Goal: Complete application form: Complete application form

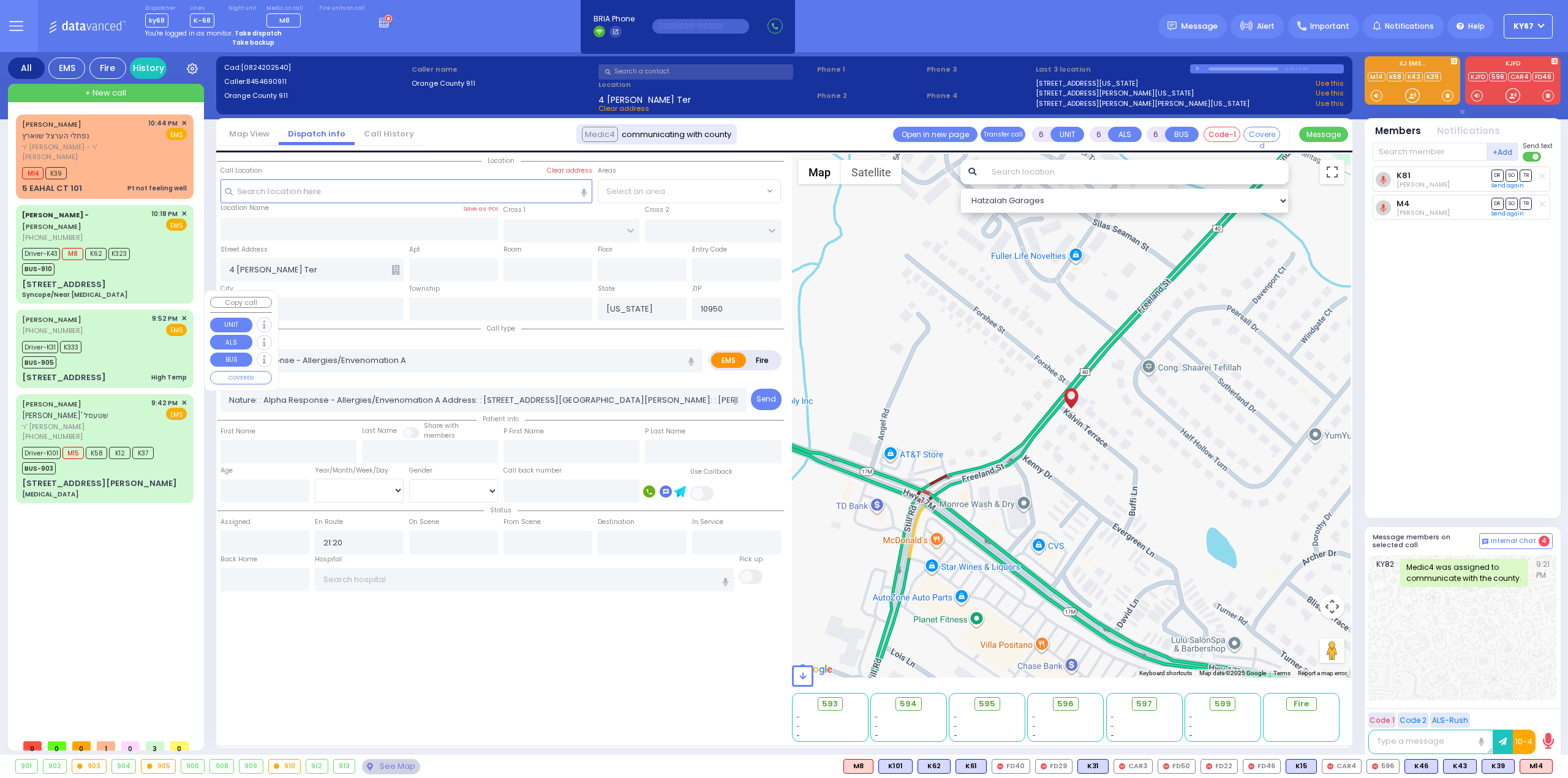
select select
click at [113, 338] on div "Driver-K31 K333 BUS-905" at bounding box center [104, 353] width 165 height 31
select select
type input "High Temp"
radio input "true"
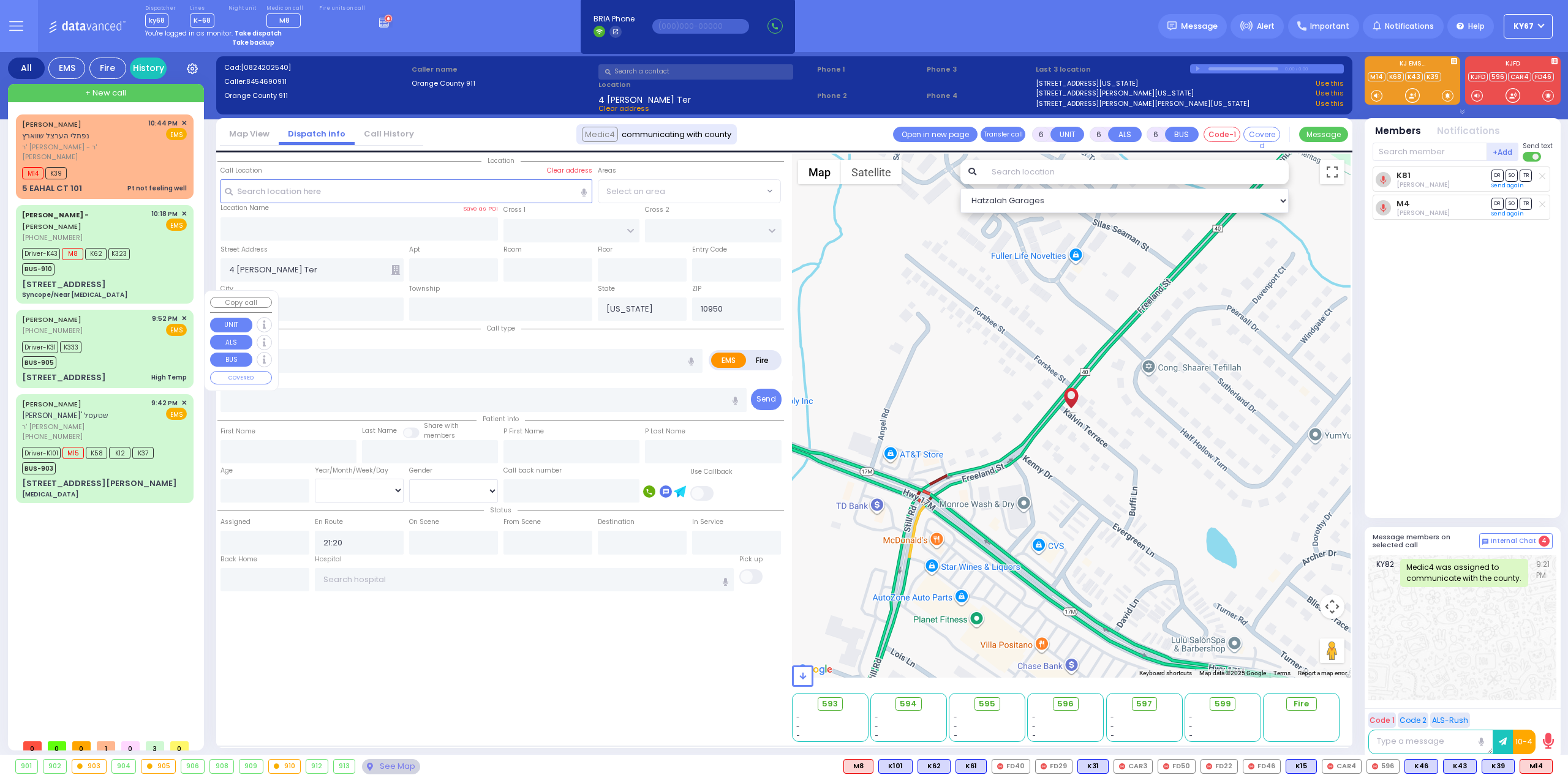
type input "[PERSON_NAME]"
type input "MENDLOWITZ"
type input "[PERSON_NAME]"
type input "Mendlovic"
type input "8"
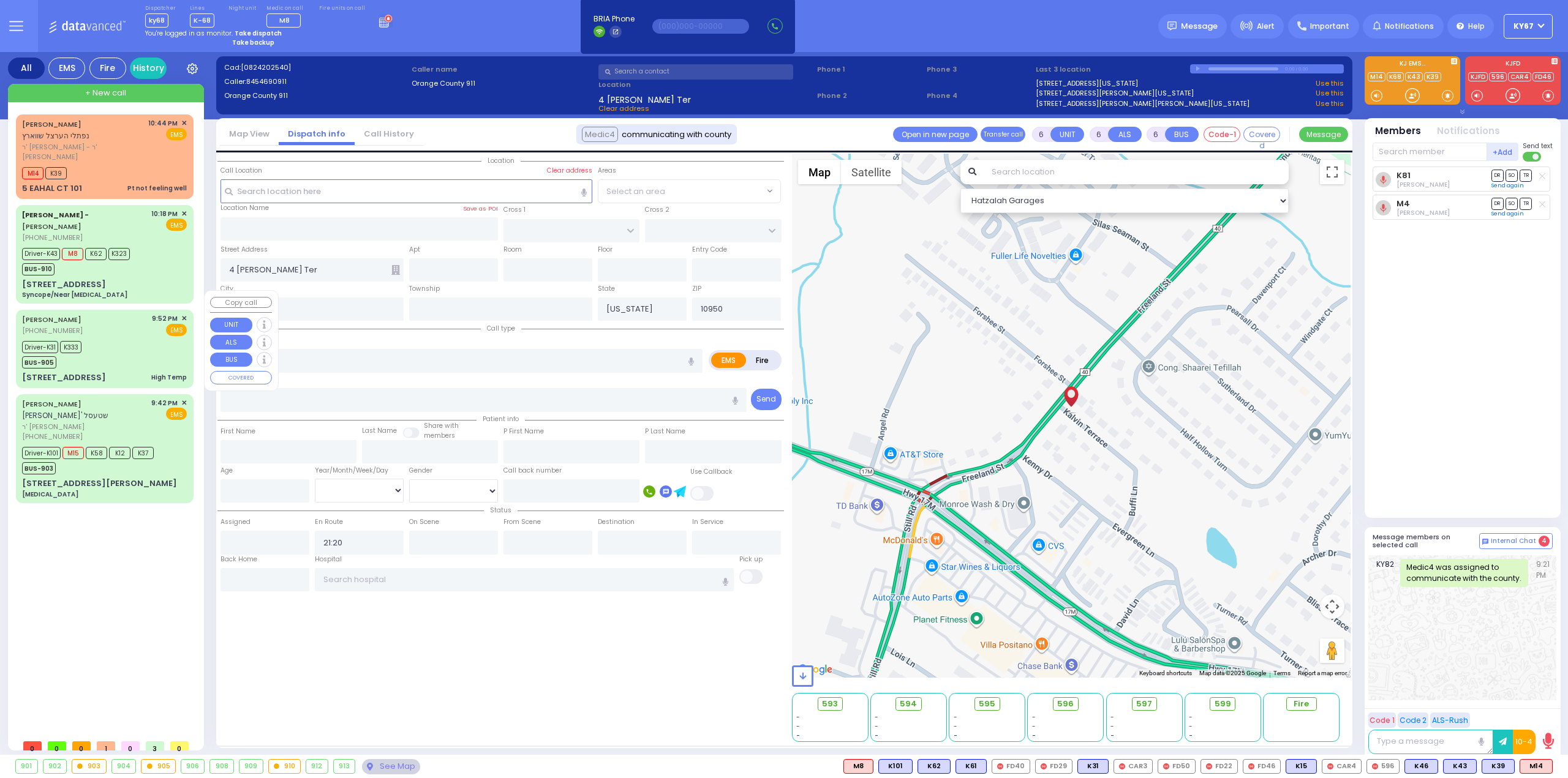
select select "Month"
select select "[DEMOGRAPHIC_DATA]"
type input "21:52"
type input "21:54"
type input "21:55"
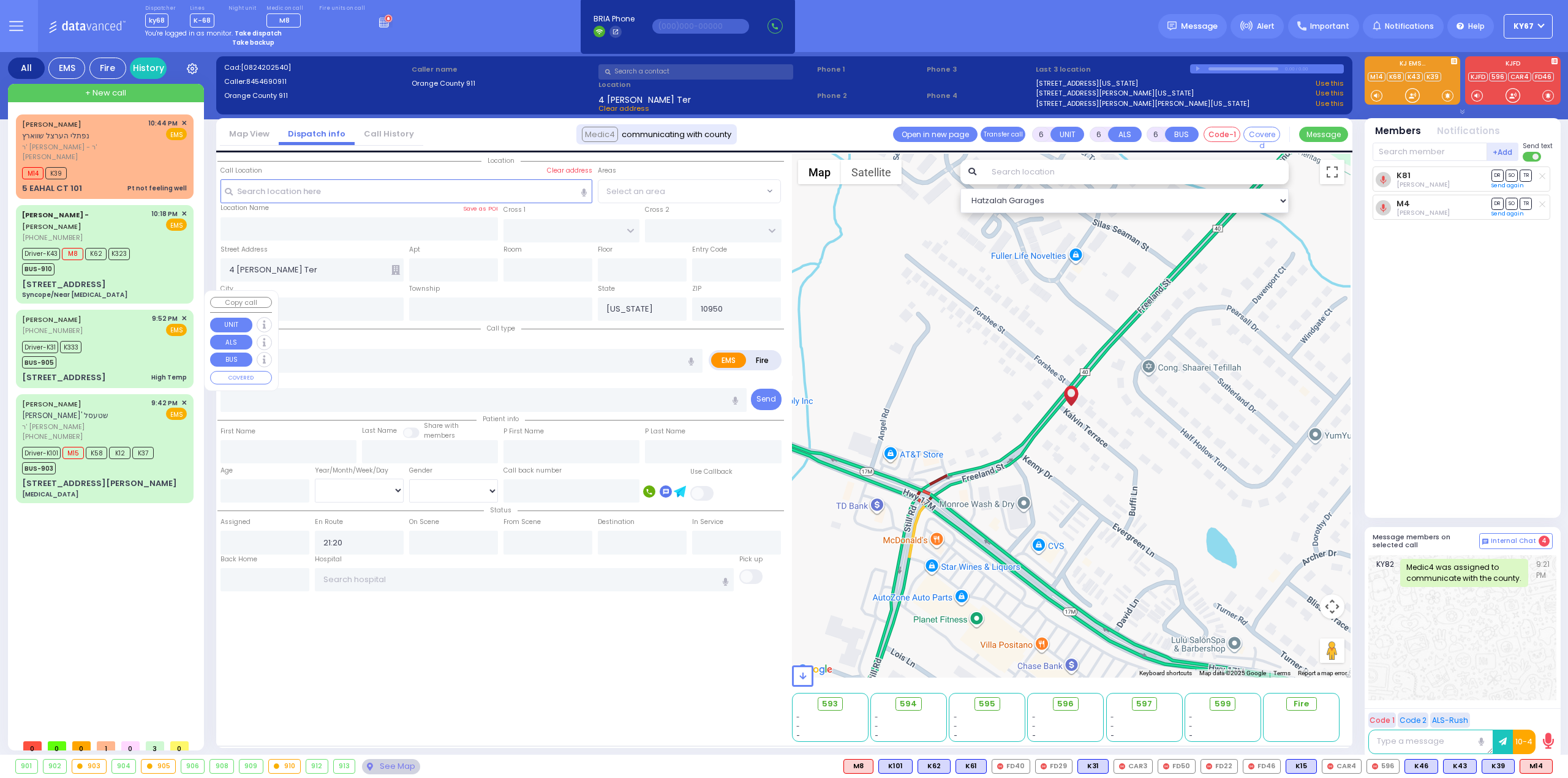
type input "22:30"
type input "[GEOGRAPHIC_DATA]"
select select "Hatzalah Garages"
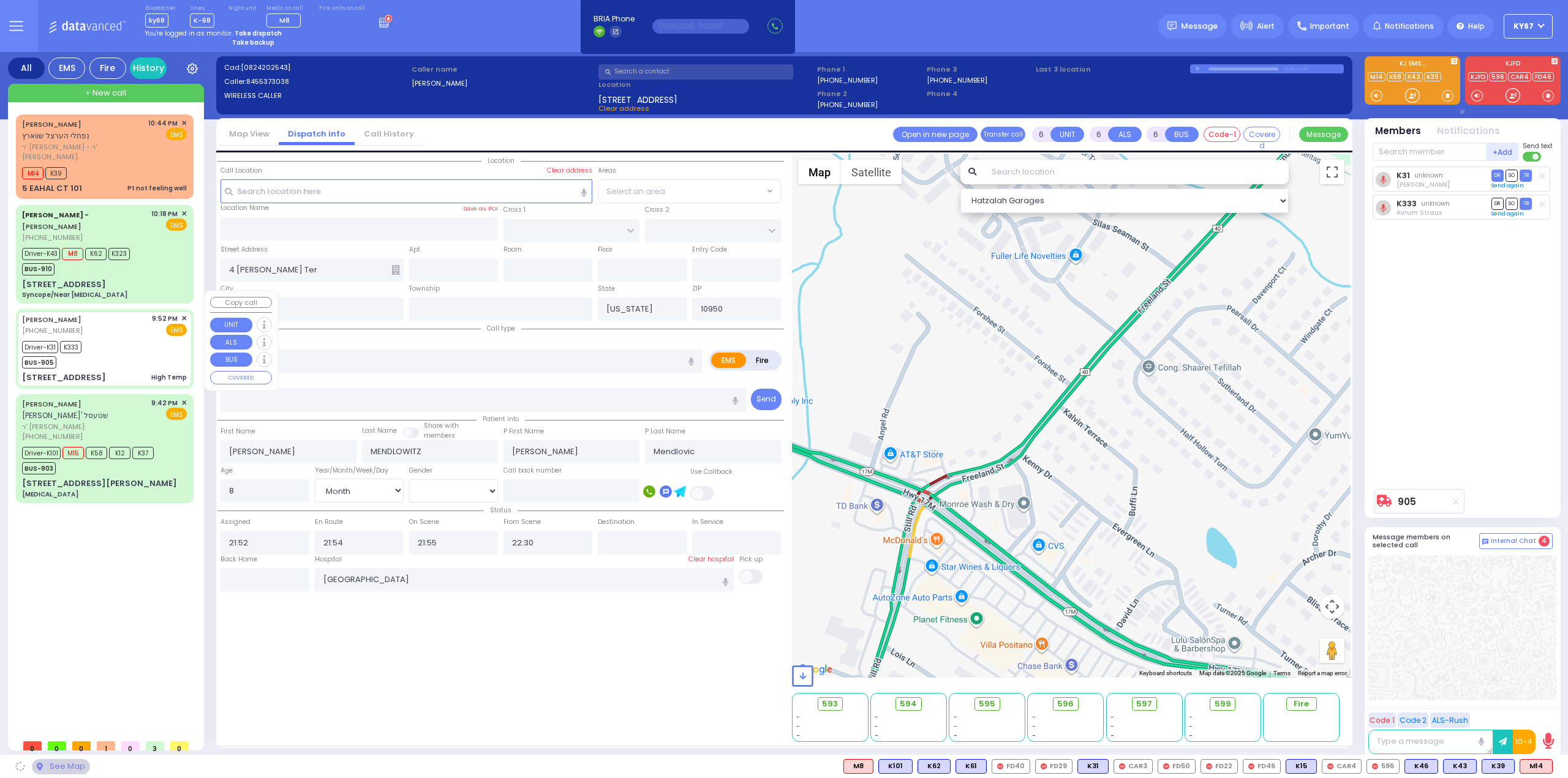
type input "ACRES RD"
type input "[STREET_ADDRESS]"
type input "304c"
type input "[PERSON_NAME]"
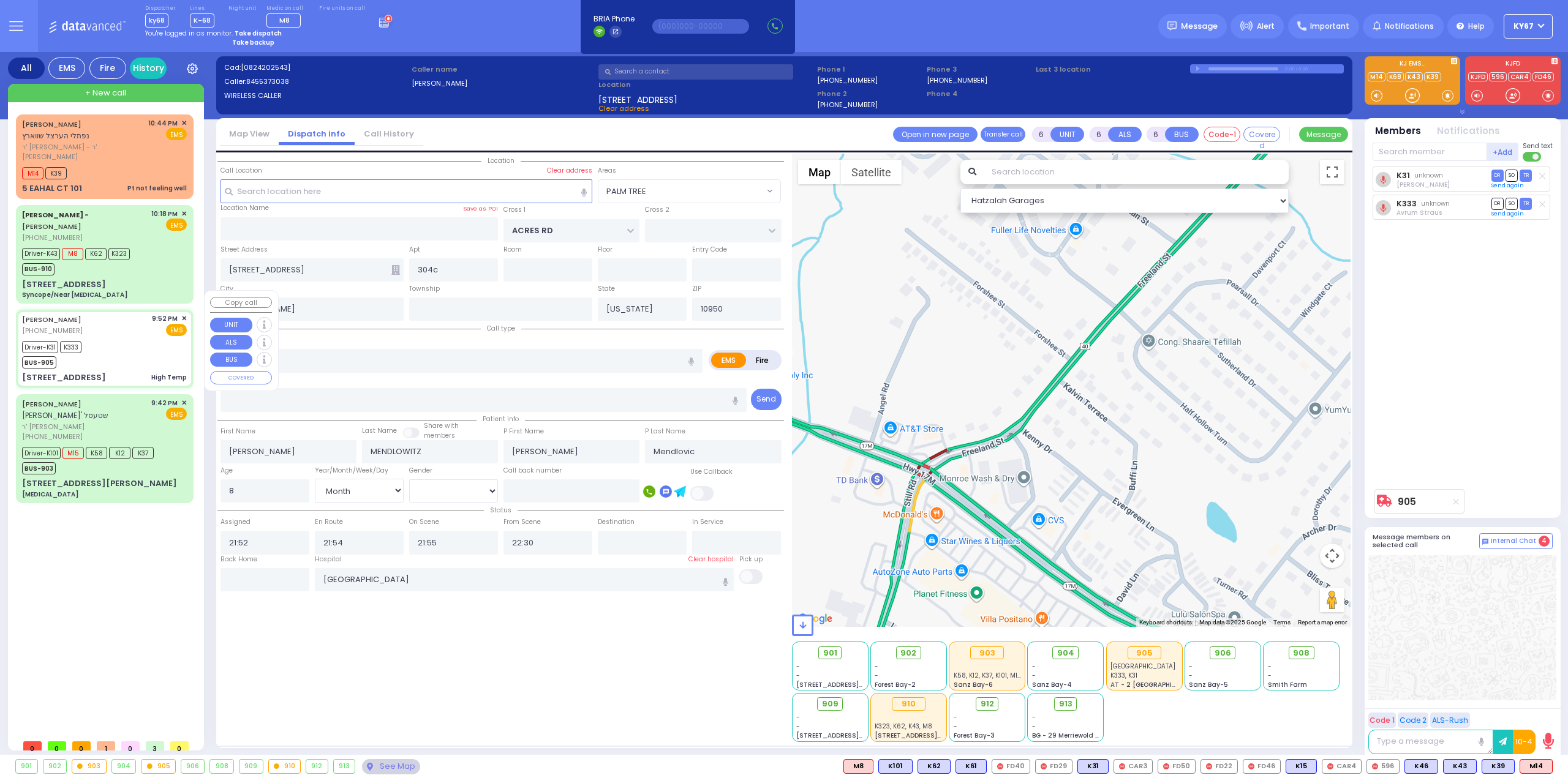
select select "PALM TREE"
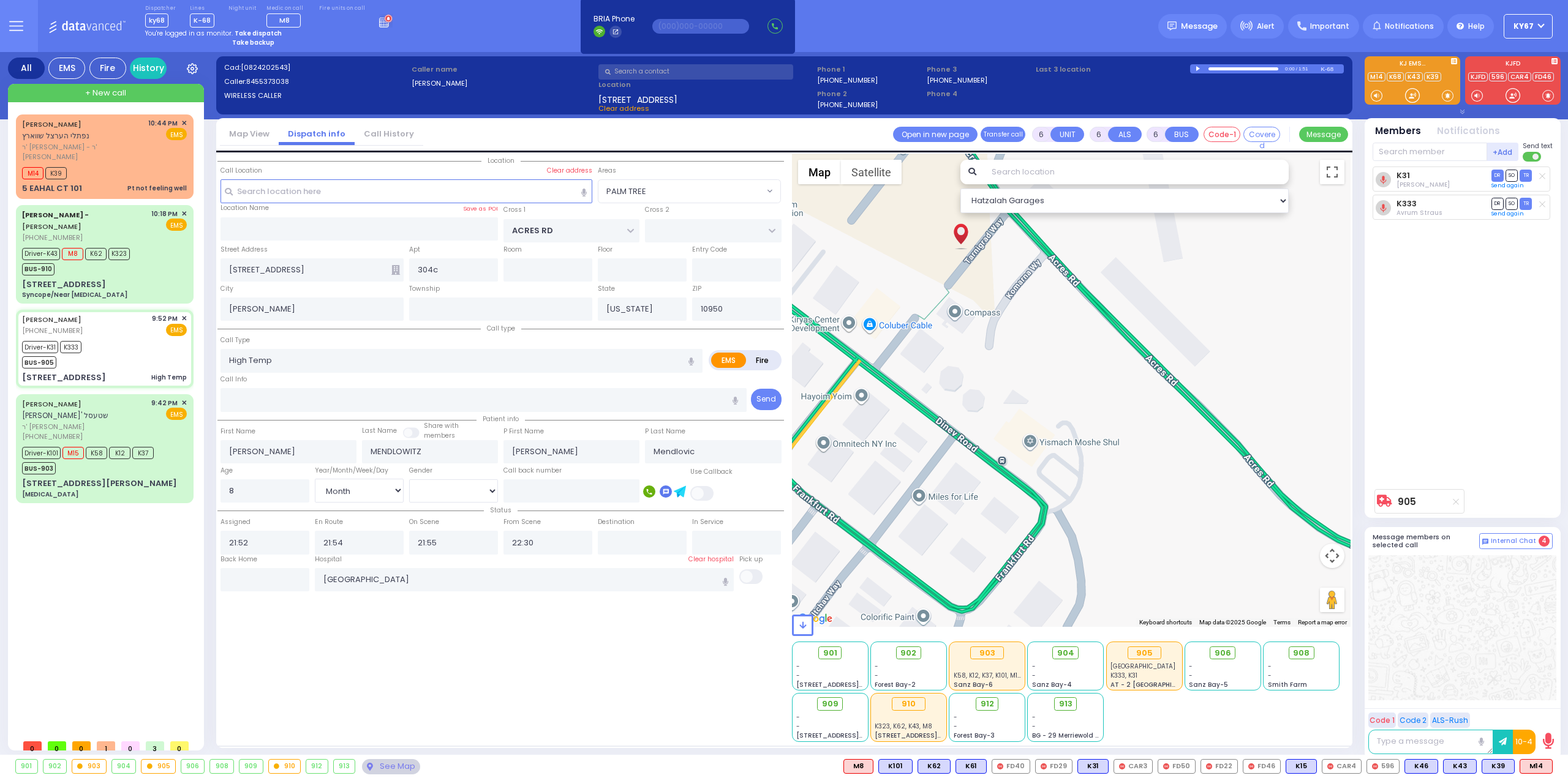
select select
radio input "true"
select select "Month"
select select "[DEMOGRAPHIC_DATA]"
select select "Hatzalah Garages"
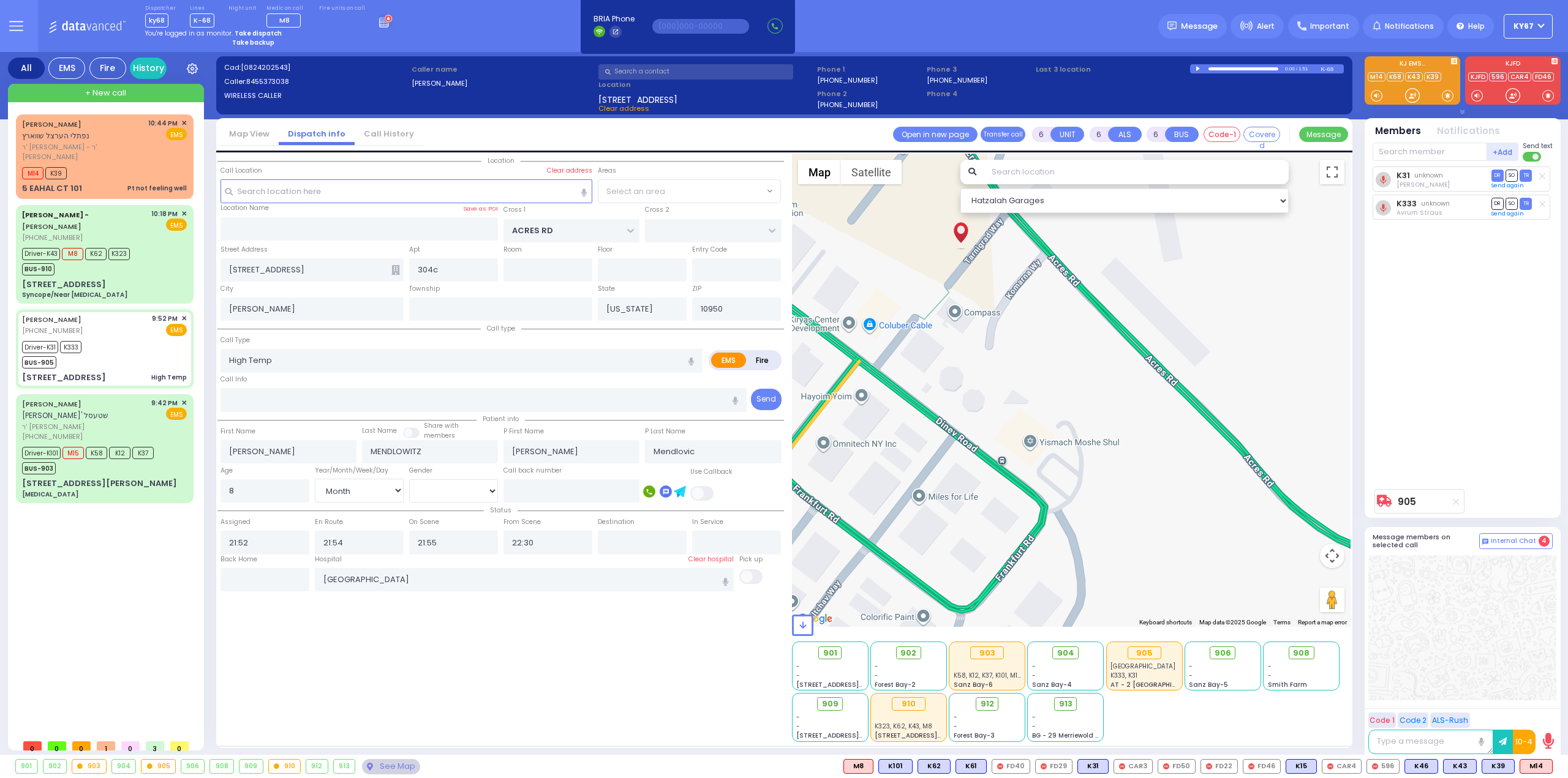
select select "PALM TREE"
select select
radio input "true"
select select "Month"
select select "[DEMOGRAPHIC_DATA]"
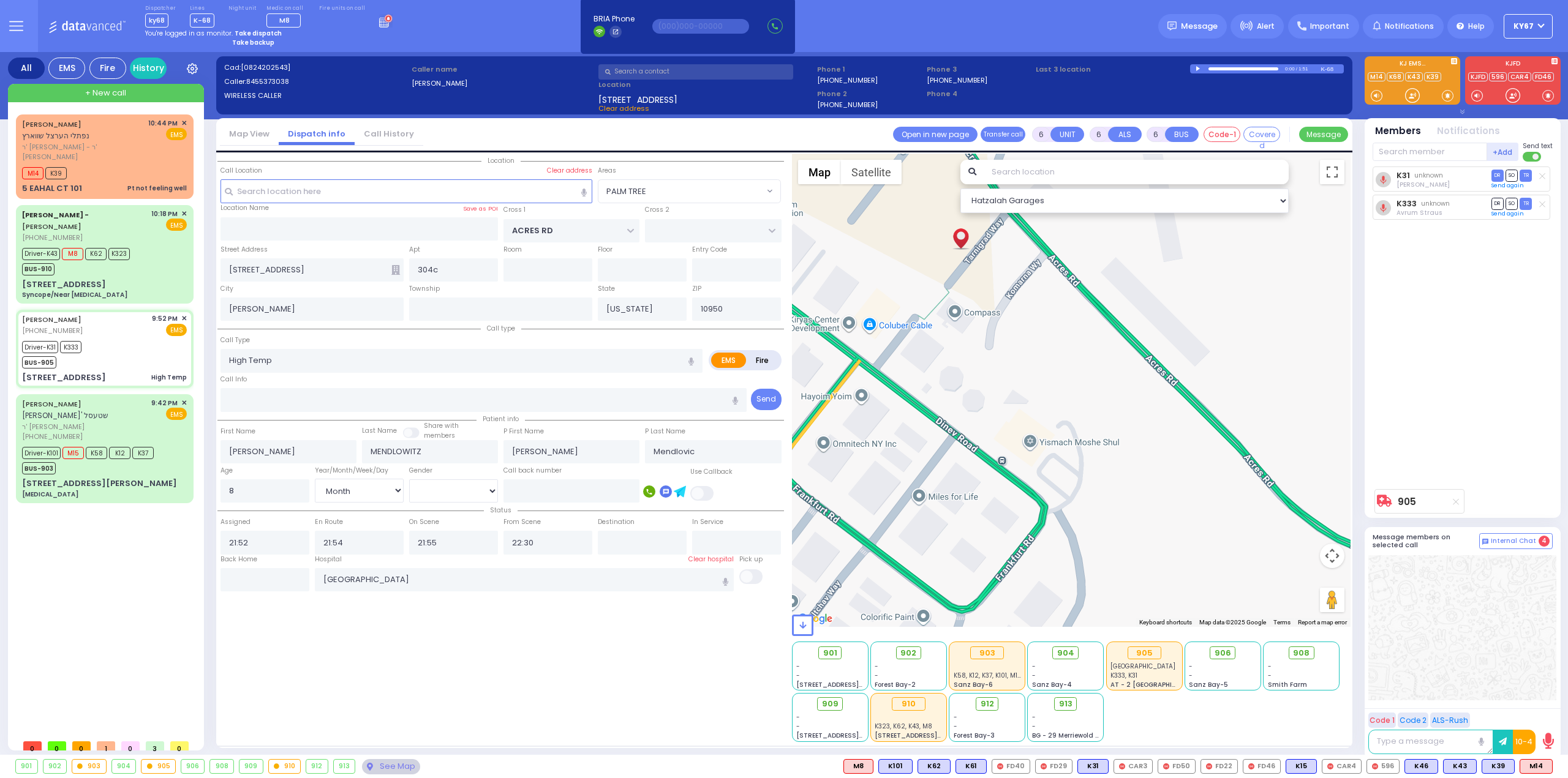
select select "Hatzalah Garages"
select select "PALM TREE"
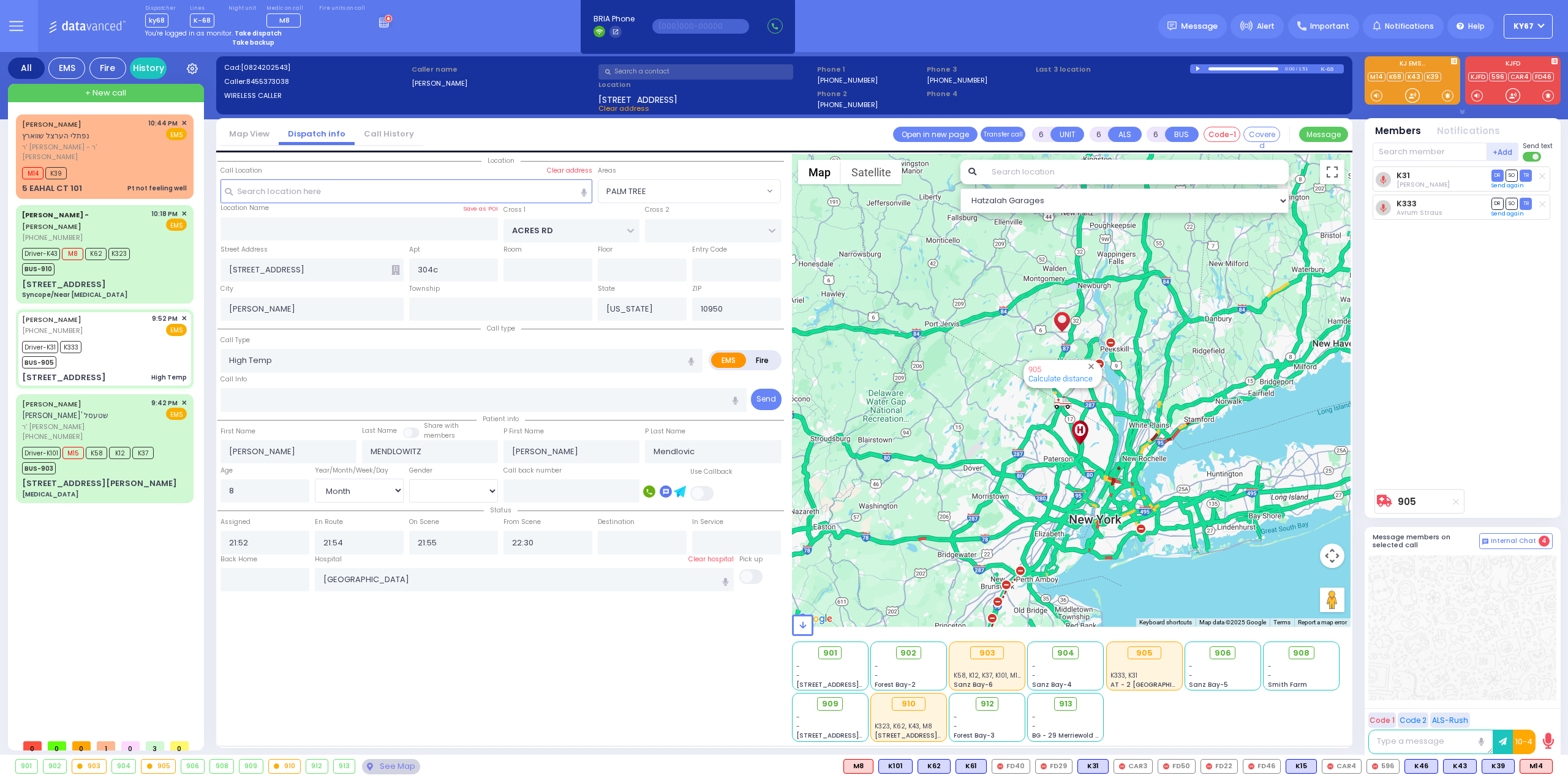
select select
radio input "true"
select select "Month"
select select "[DEMOGRAPHIC_DATA]"
select select "Hatzalah Garages"
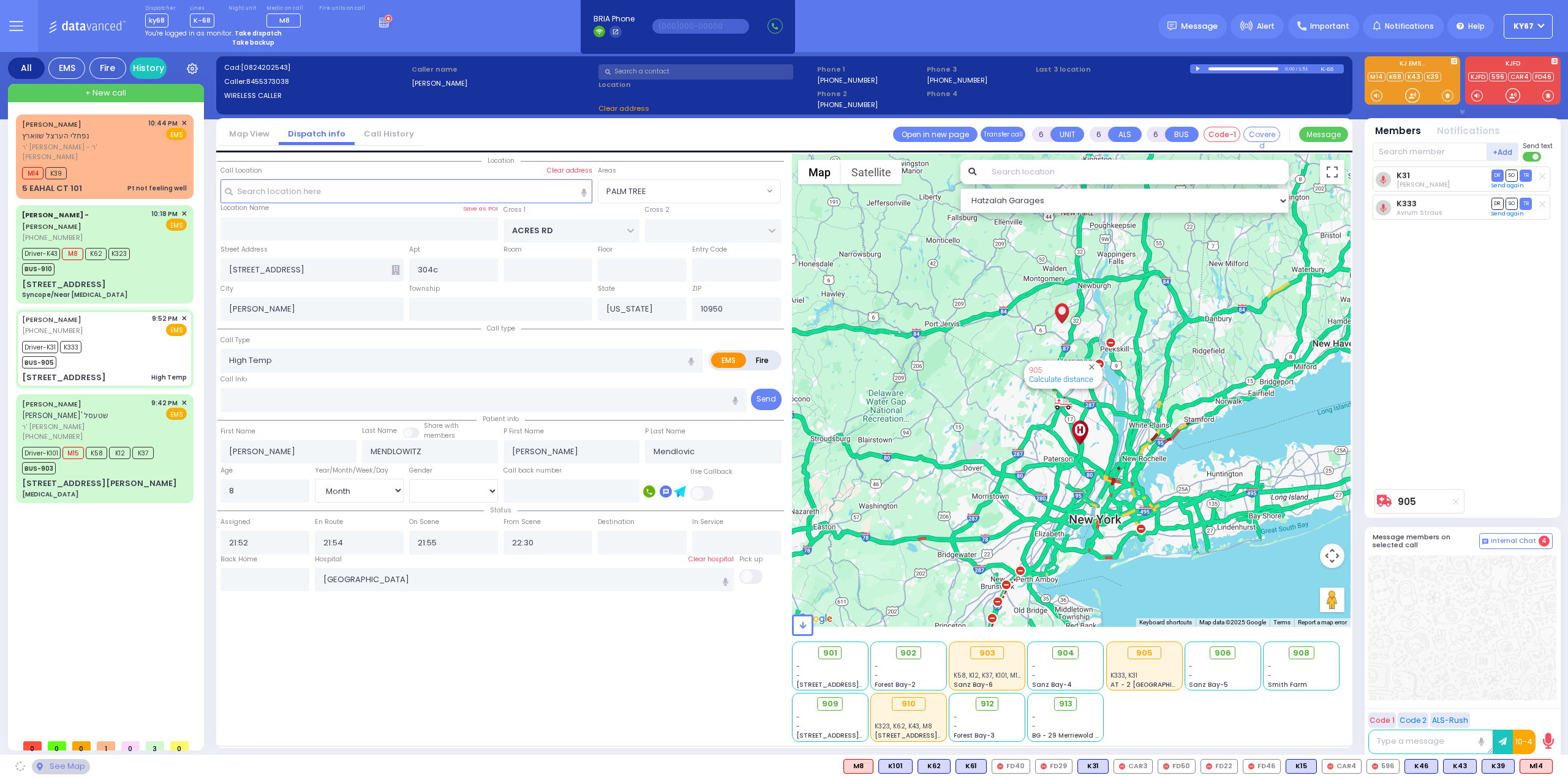
select select "PALM TREE"
select select
radio input "true"
select select "Month"
select select "[DEMOGRAPHIC_DATA]"
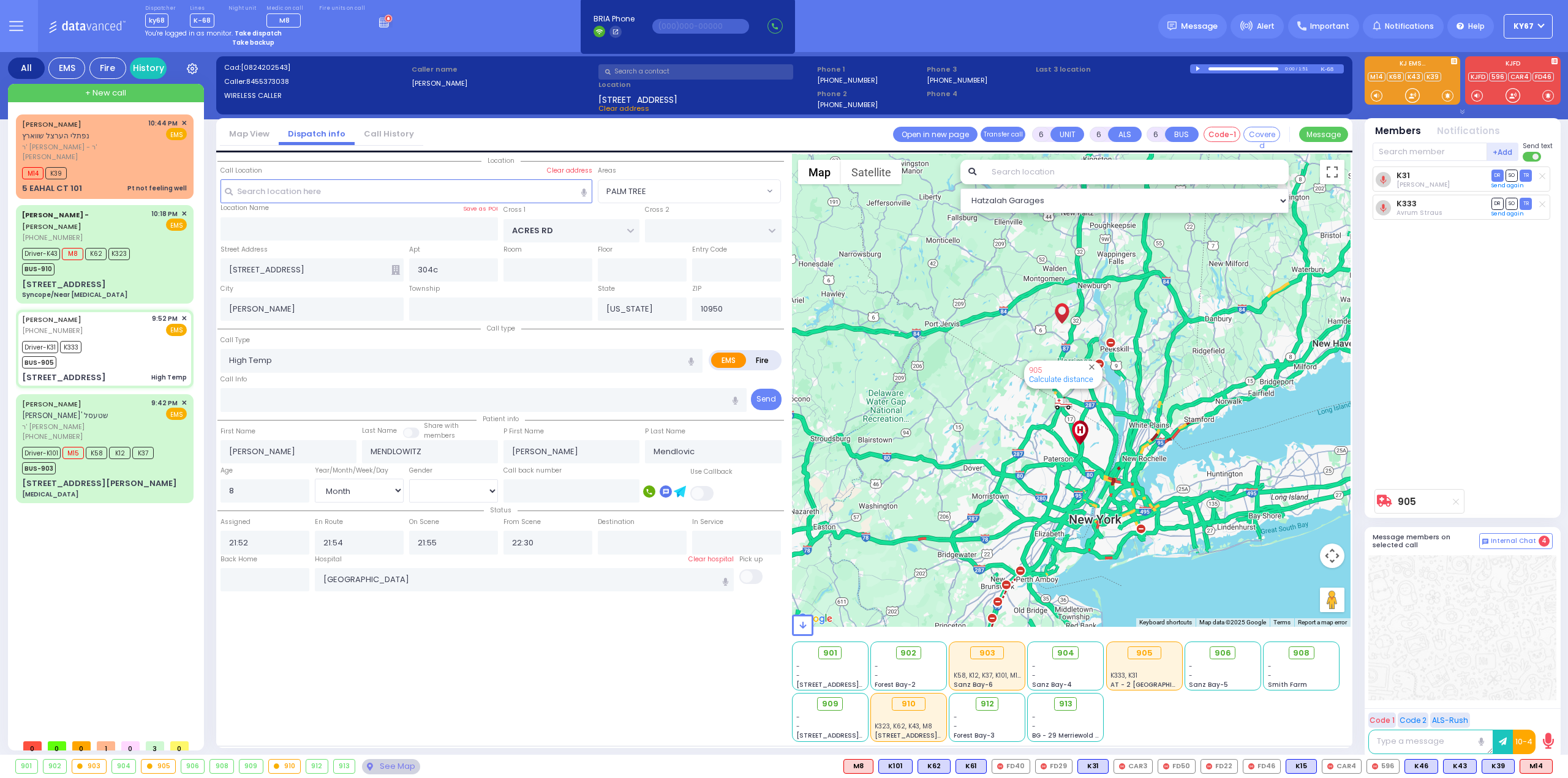
select select "Hatzalah Garages"
select select "PALM TREE"
select select
radio input "true"
select select "Month"
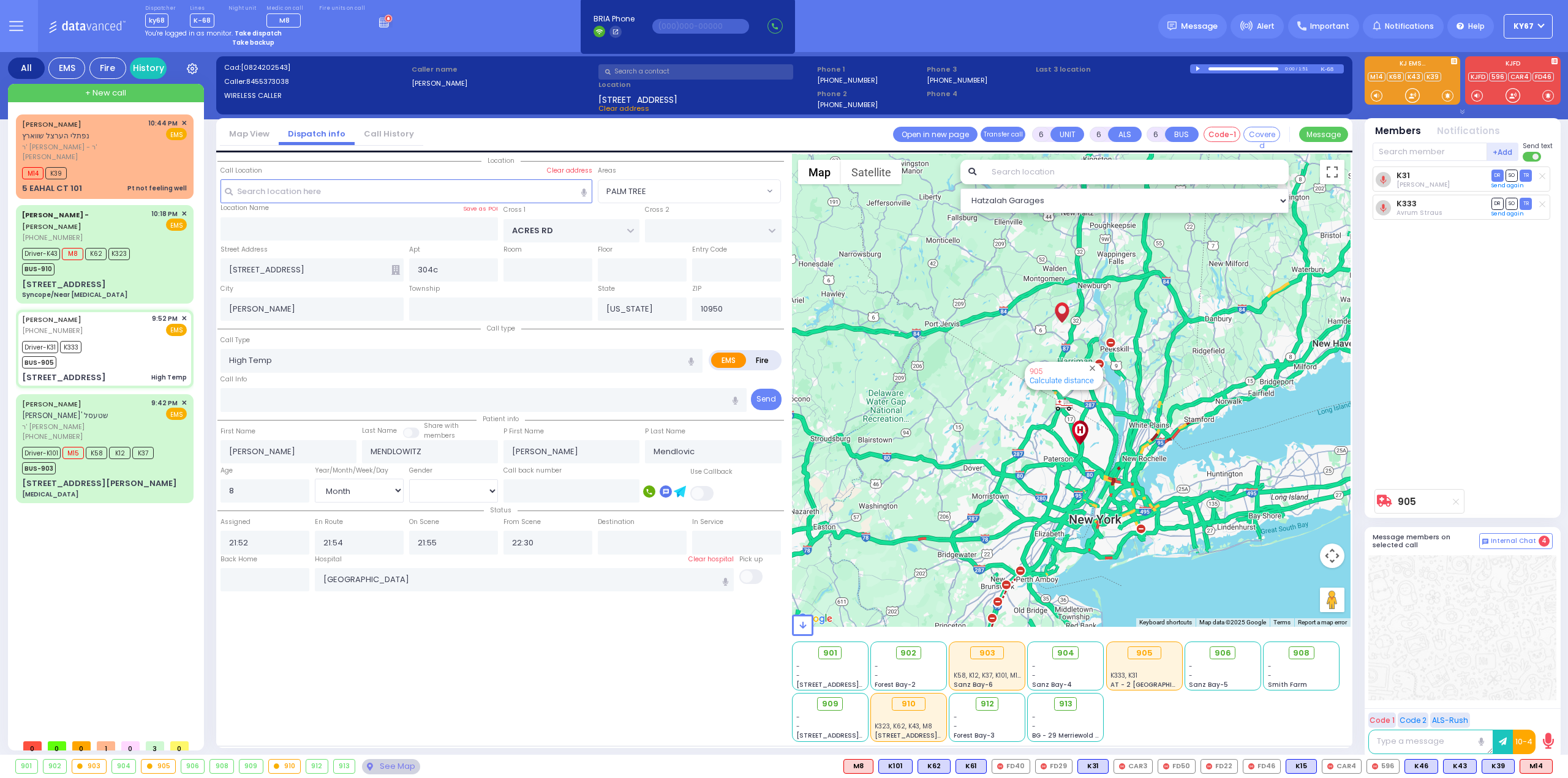
select select "[DEMOGRAPHIC_DATA]"
select select "Hatzalah Garages"
select select "PALM TREE"
select select
radio input "true"
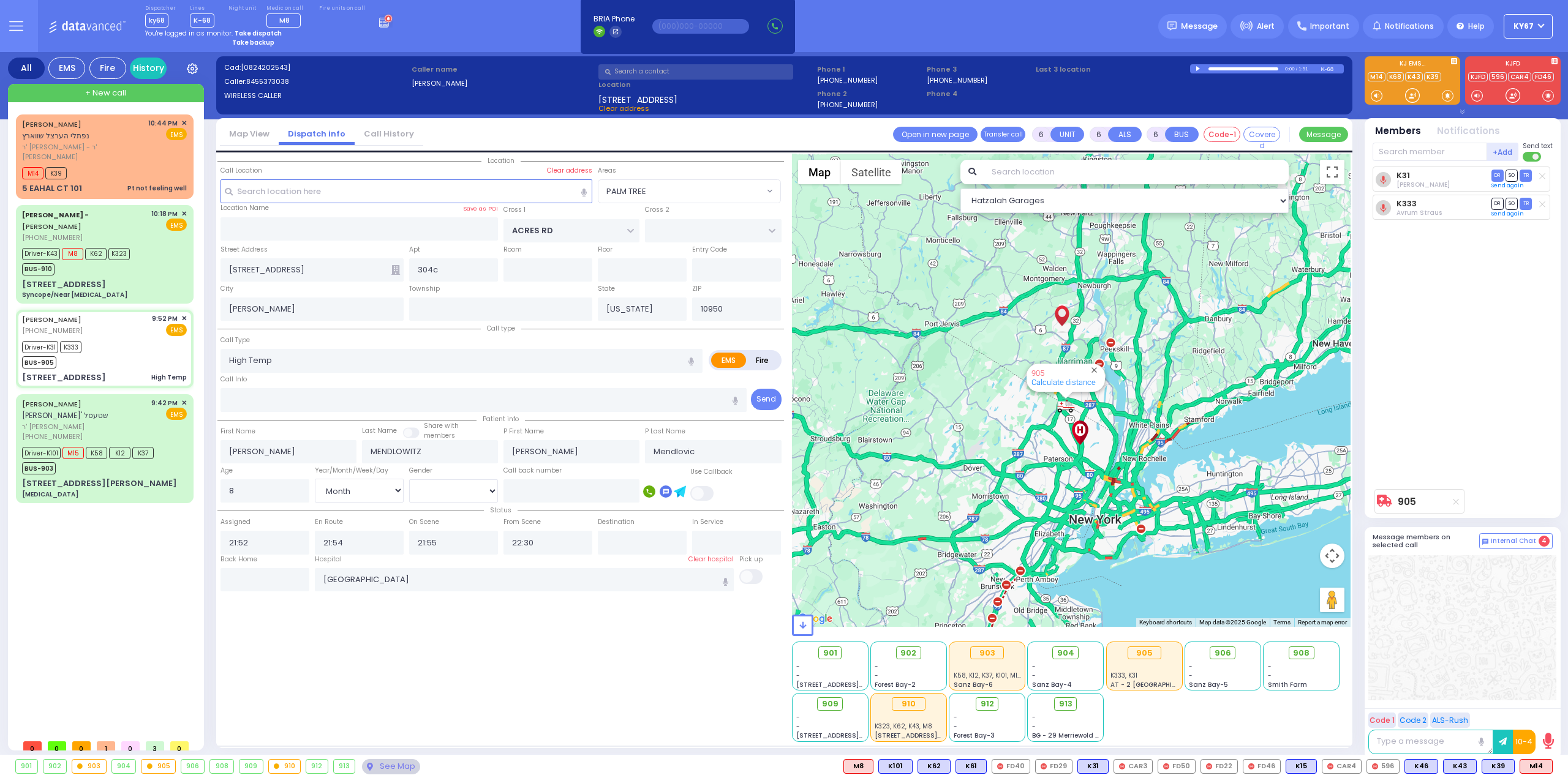
select select "Month"
select select "[DEMOGRAPHIC_DATA]"
select select "Hatzalah Garages"
select select "PALM TREE"
select select
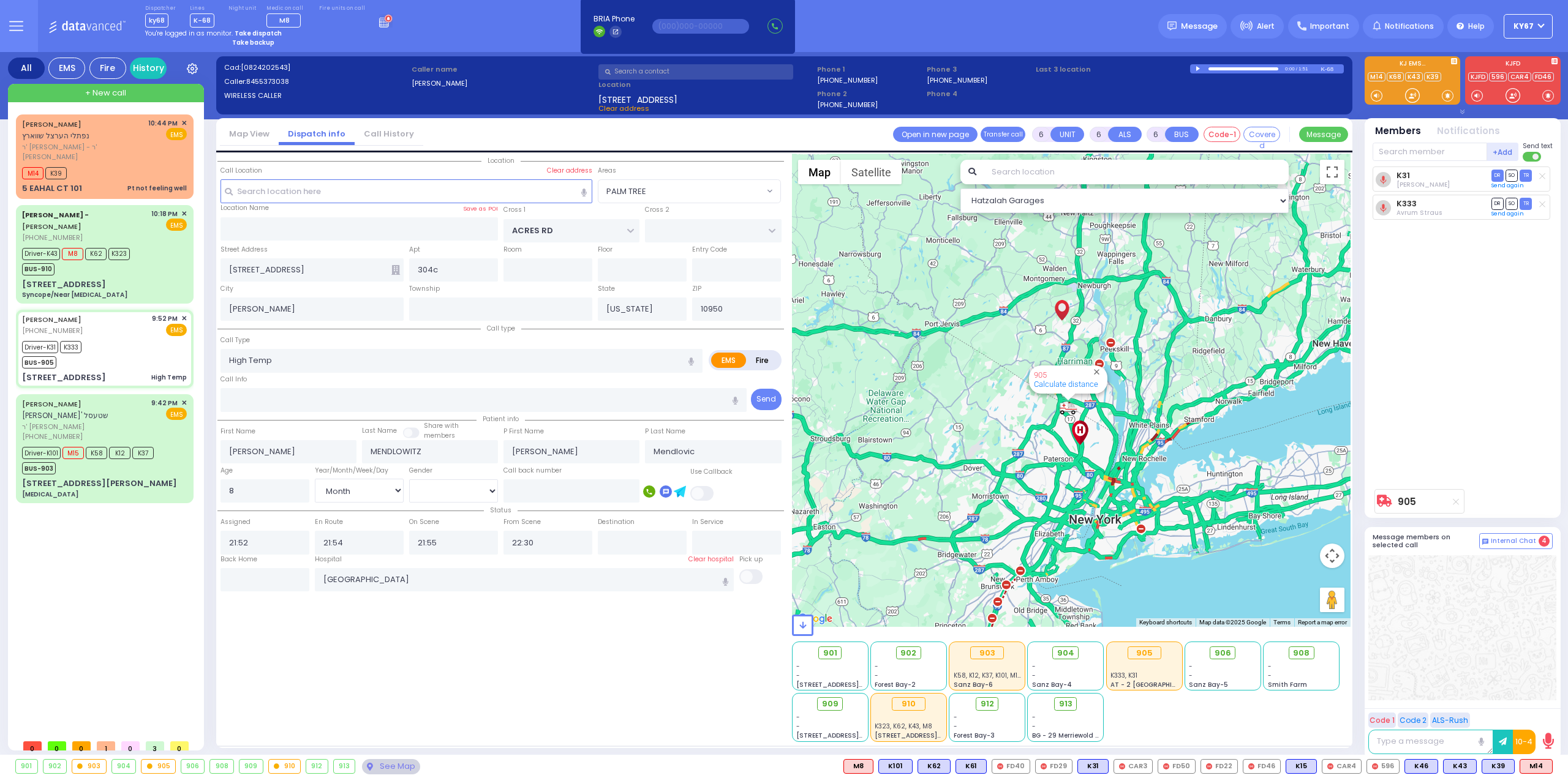
radio input "true"
select select "Month"
select select "[DEMOGRAPHIC_DATA]"
select select "Hatzalah Garages"
select select "PALM TREE"
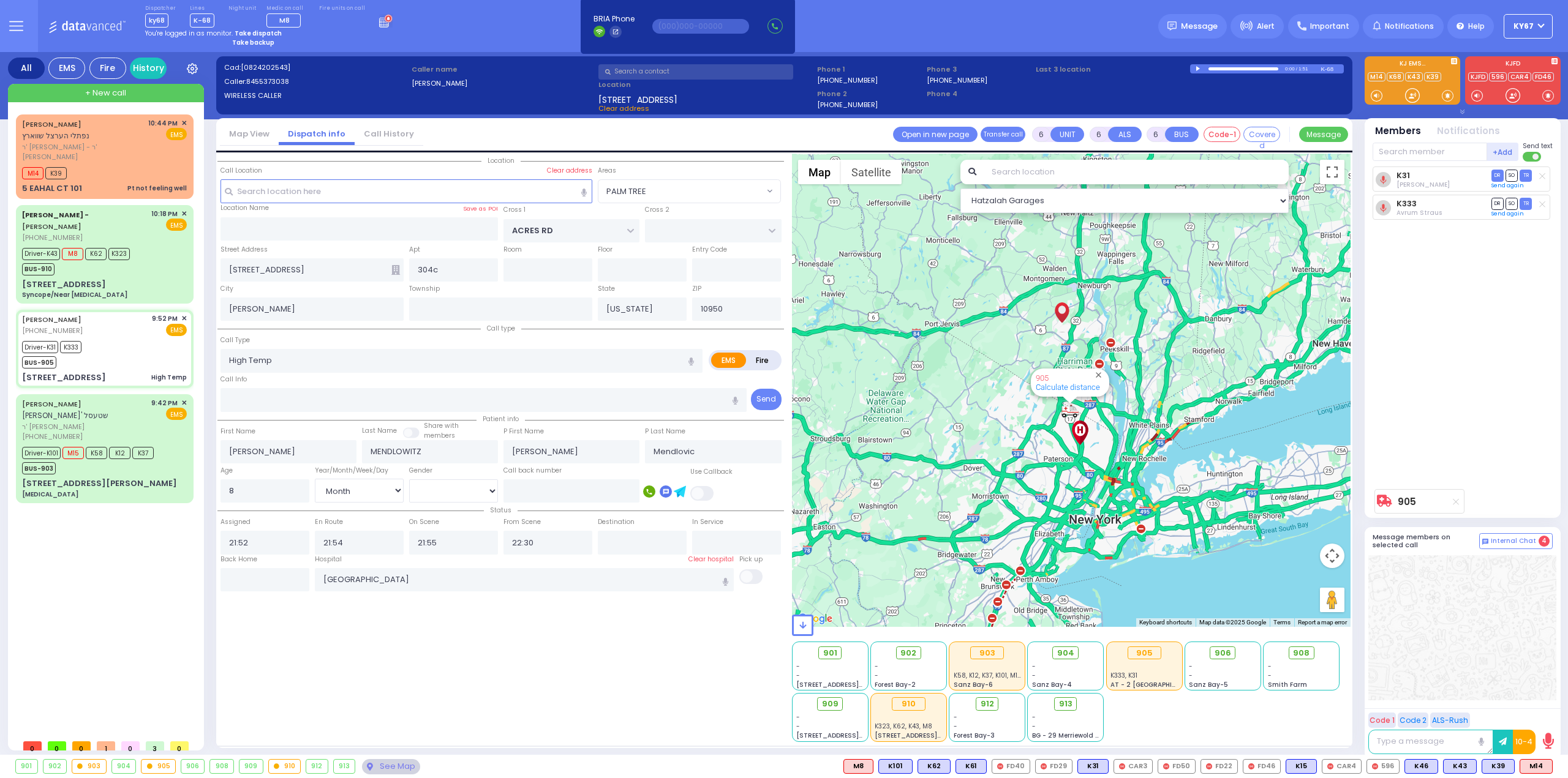
select select
radio input "true"
select select "Month"
select select "[DEMOGRAPHIC_DATA]"
select select "Hatzalah Garages"
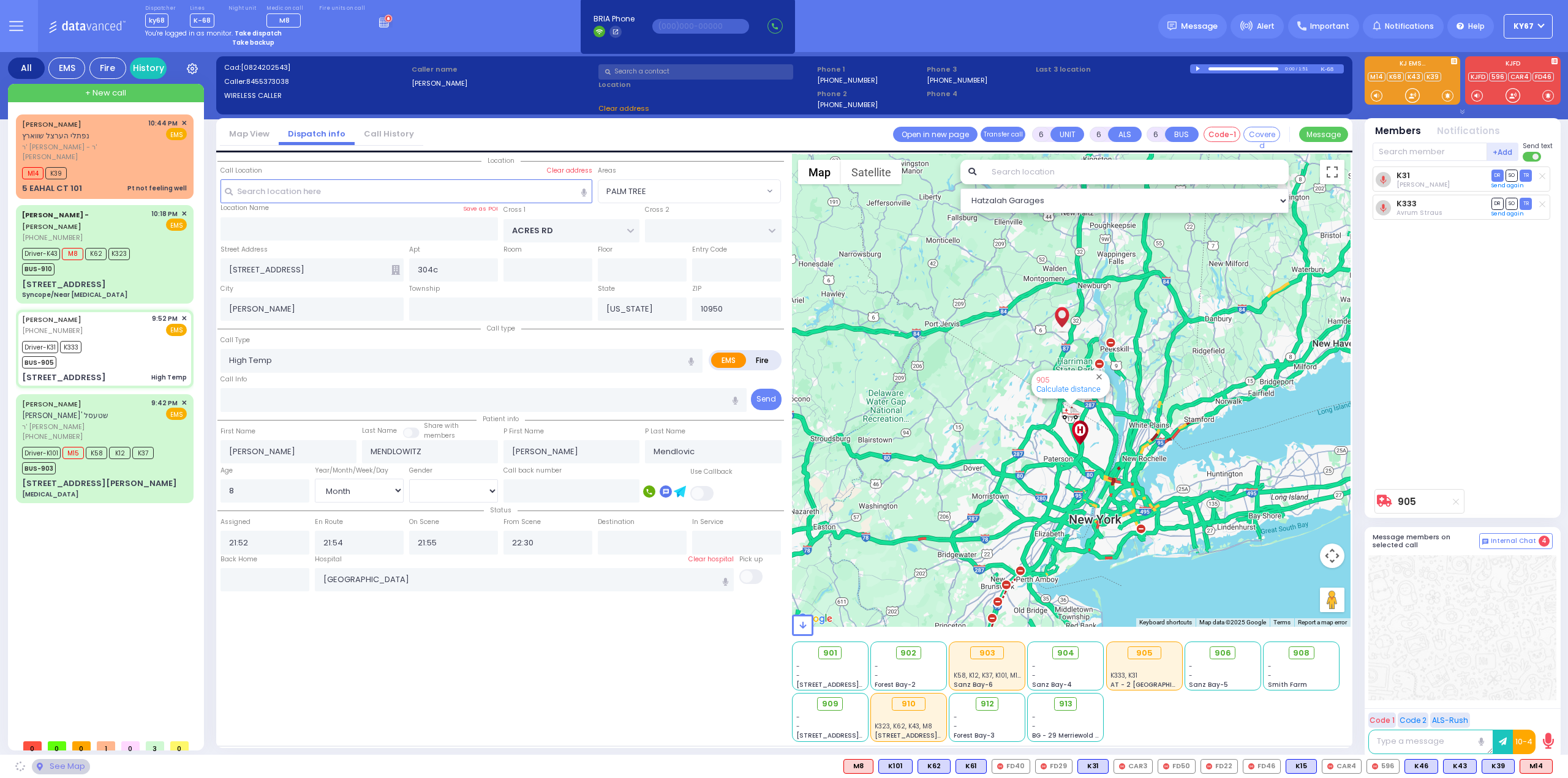
select select "PALM TREE"
select select
radio input "true"
select select "Month"
select select "[DEMOGRAPHIC_DATA]"
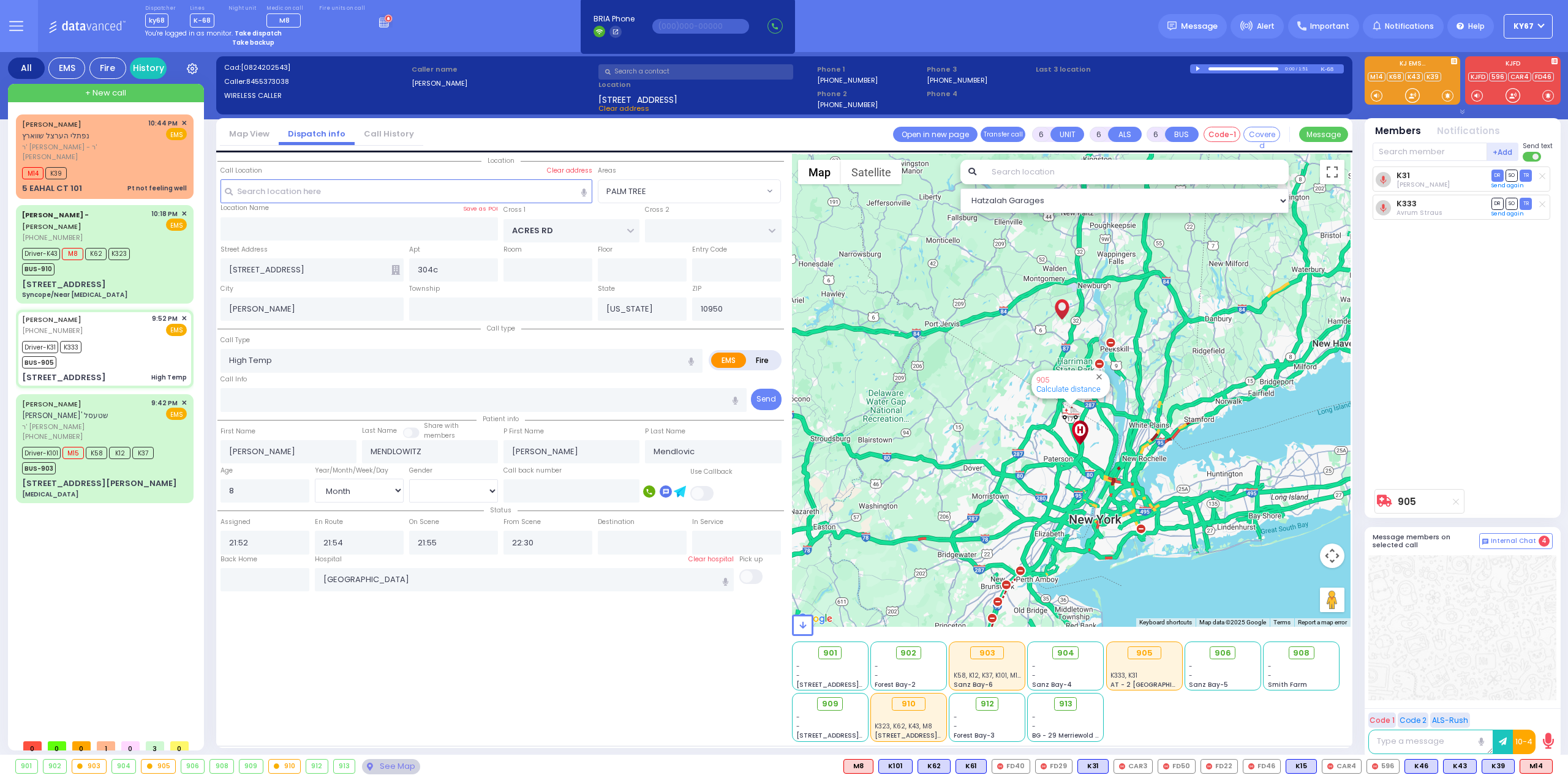
select select "Hatzalah Garages"
select select "PALM TREE"
select select
radio input "true"
select select "Month"
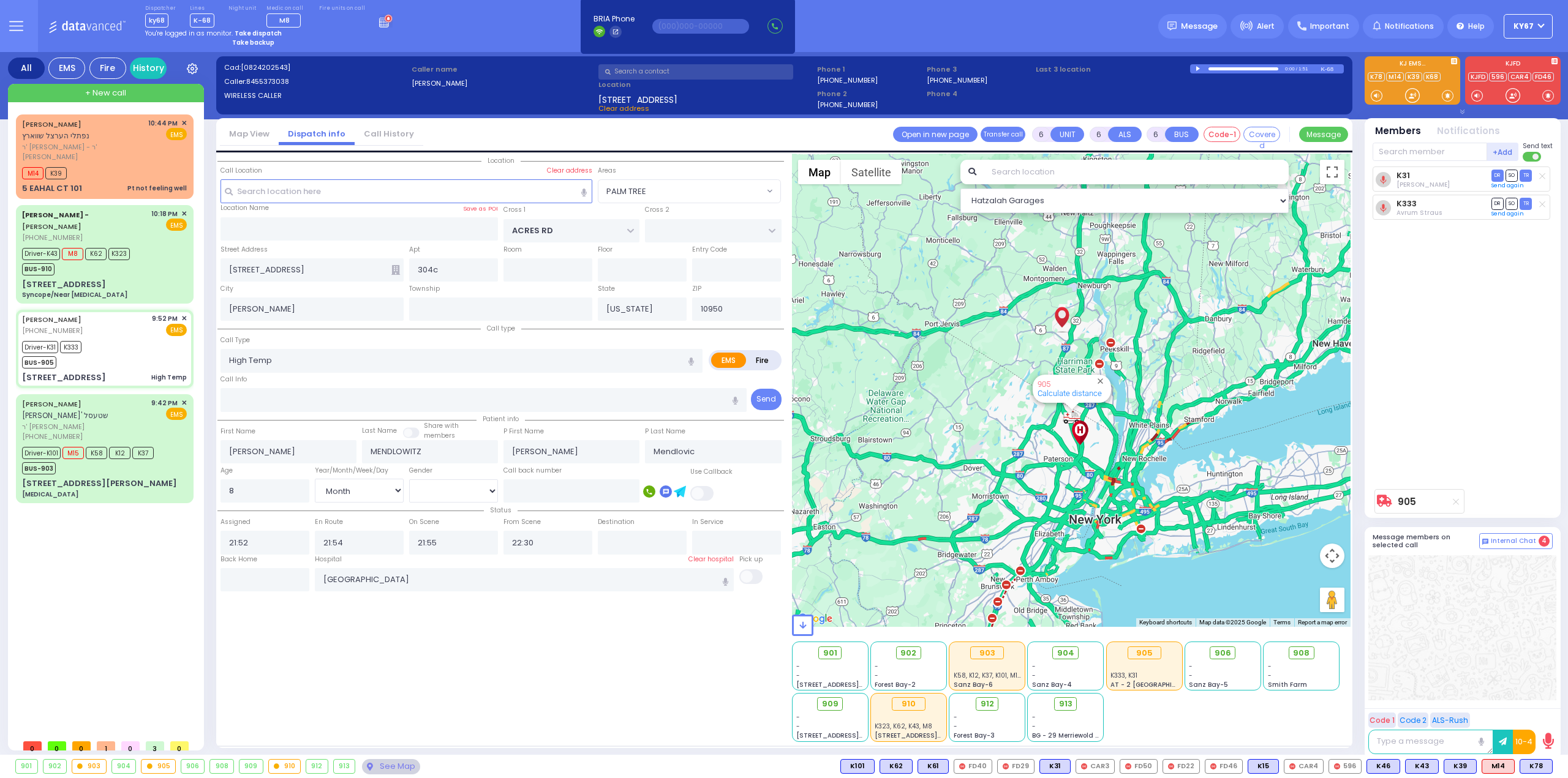
select select "[DEMOGRAPHIC_DATA]"
select select "Hatzalah Garages"
select select "PALM TREE"
select select
radio input "true"
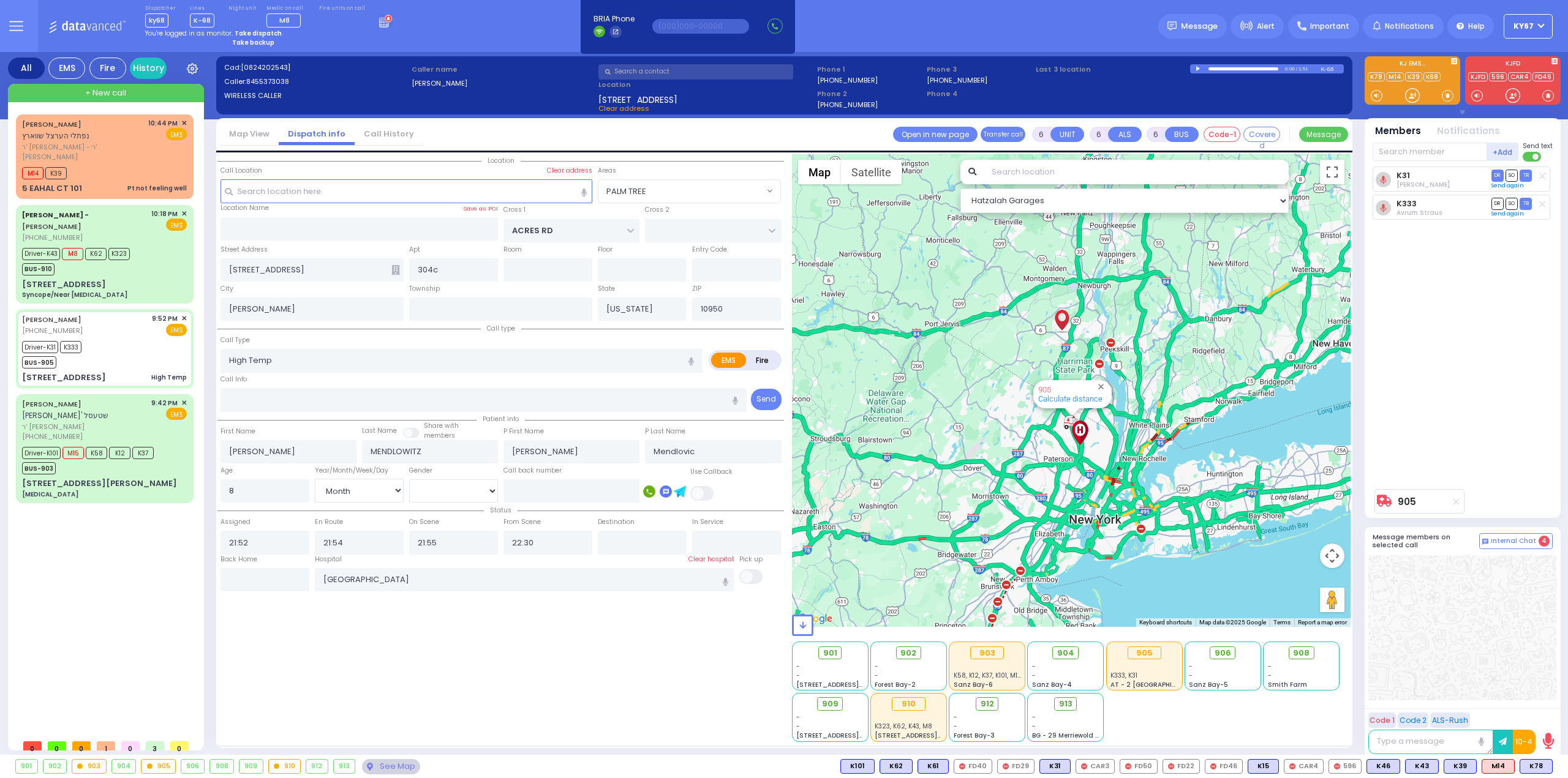
select select "Month"
select select "[DEMOGRAPHIC_DATA]"
select select "Hatzalah Garages"
select select "PALM TREE"
select select
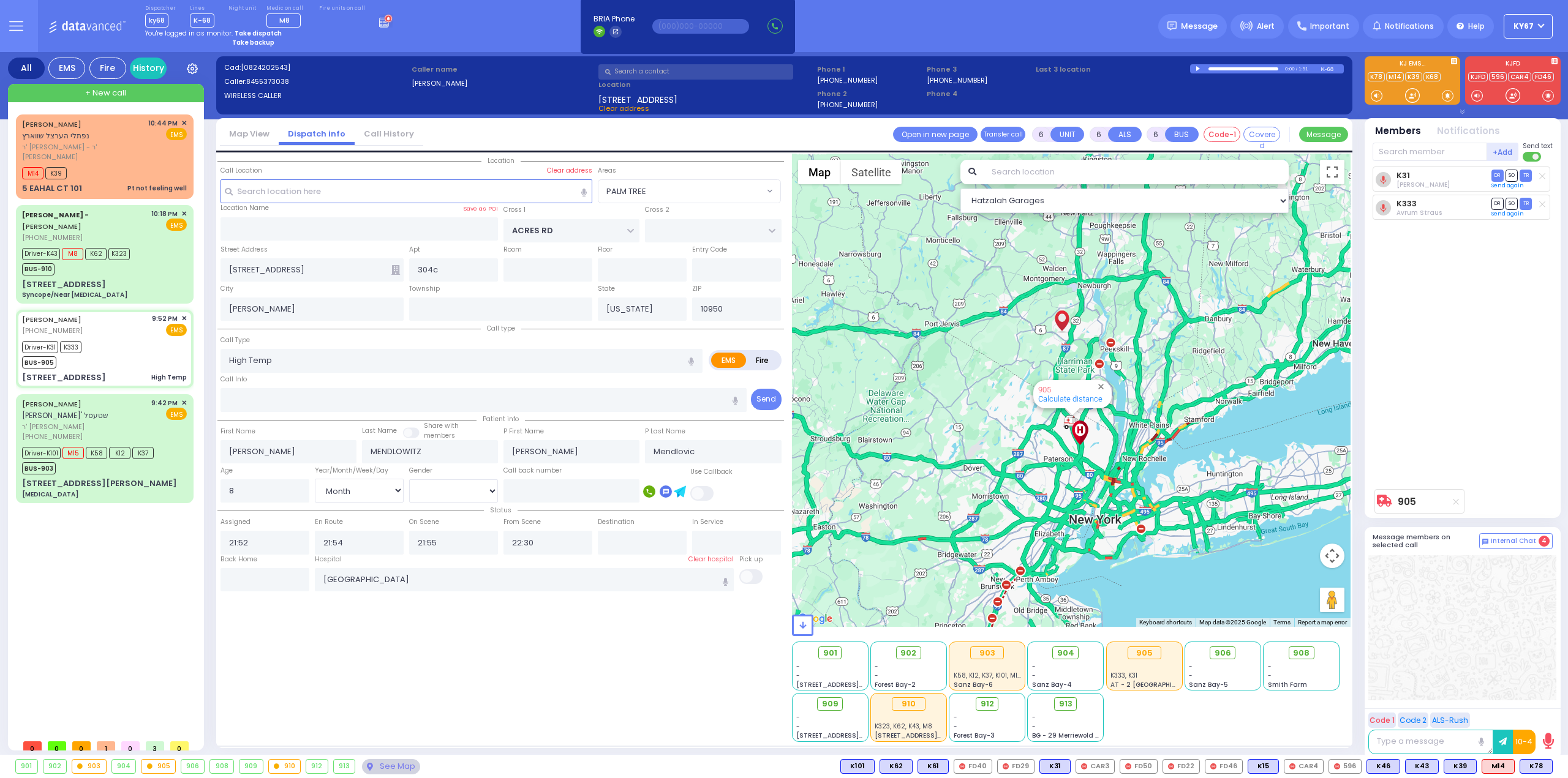
radio input "true"
select select "Month"
select select "[DEMOGRAPHIC_DATA]"
select select "Hatzalah Garages"
select select "PALM TREE"
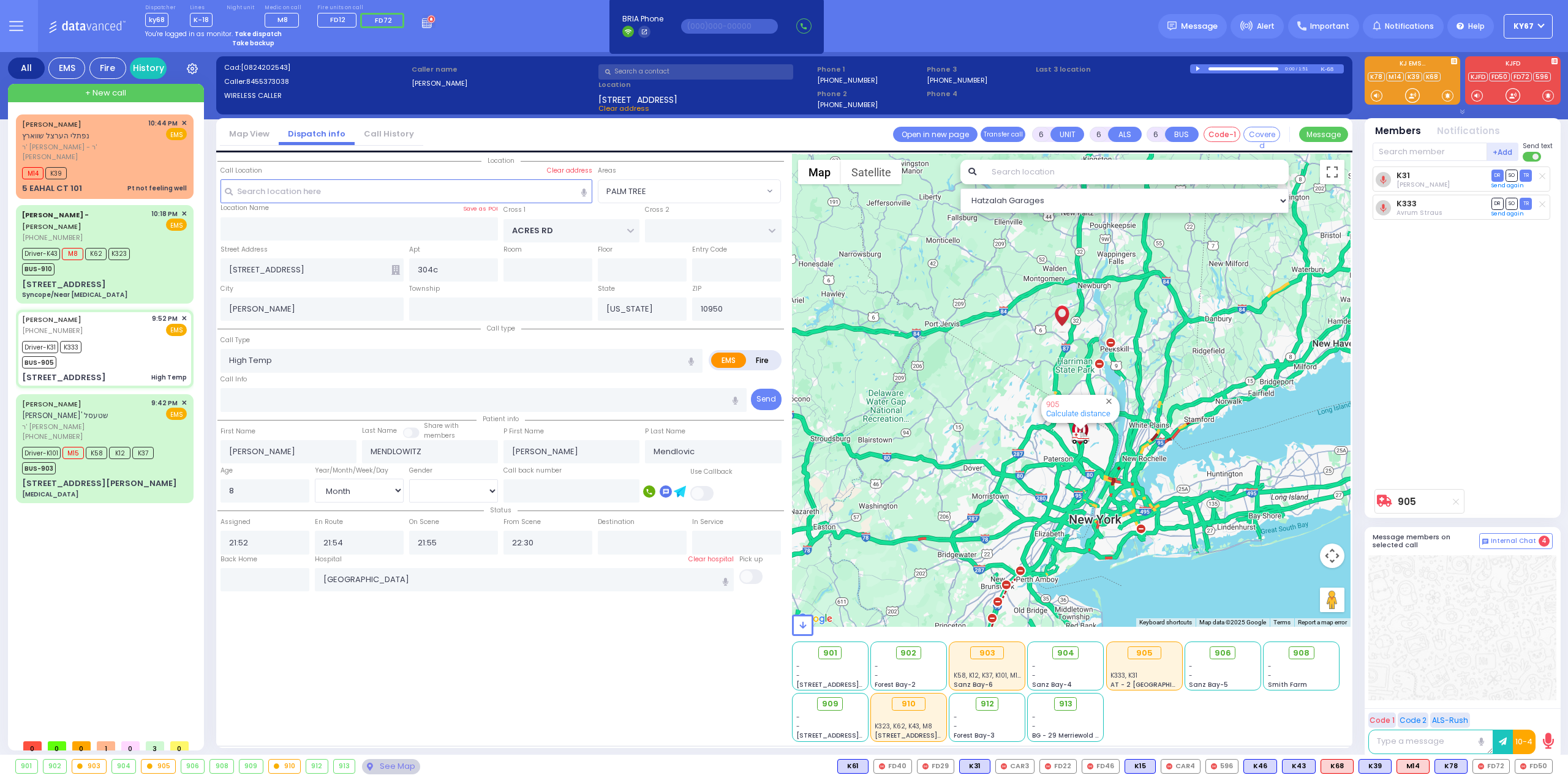
select select
radio input "true"
select select "Month"
select select "[DEMOGRAPHIC_DATA]"
select select "Hatzalah Garages"
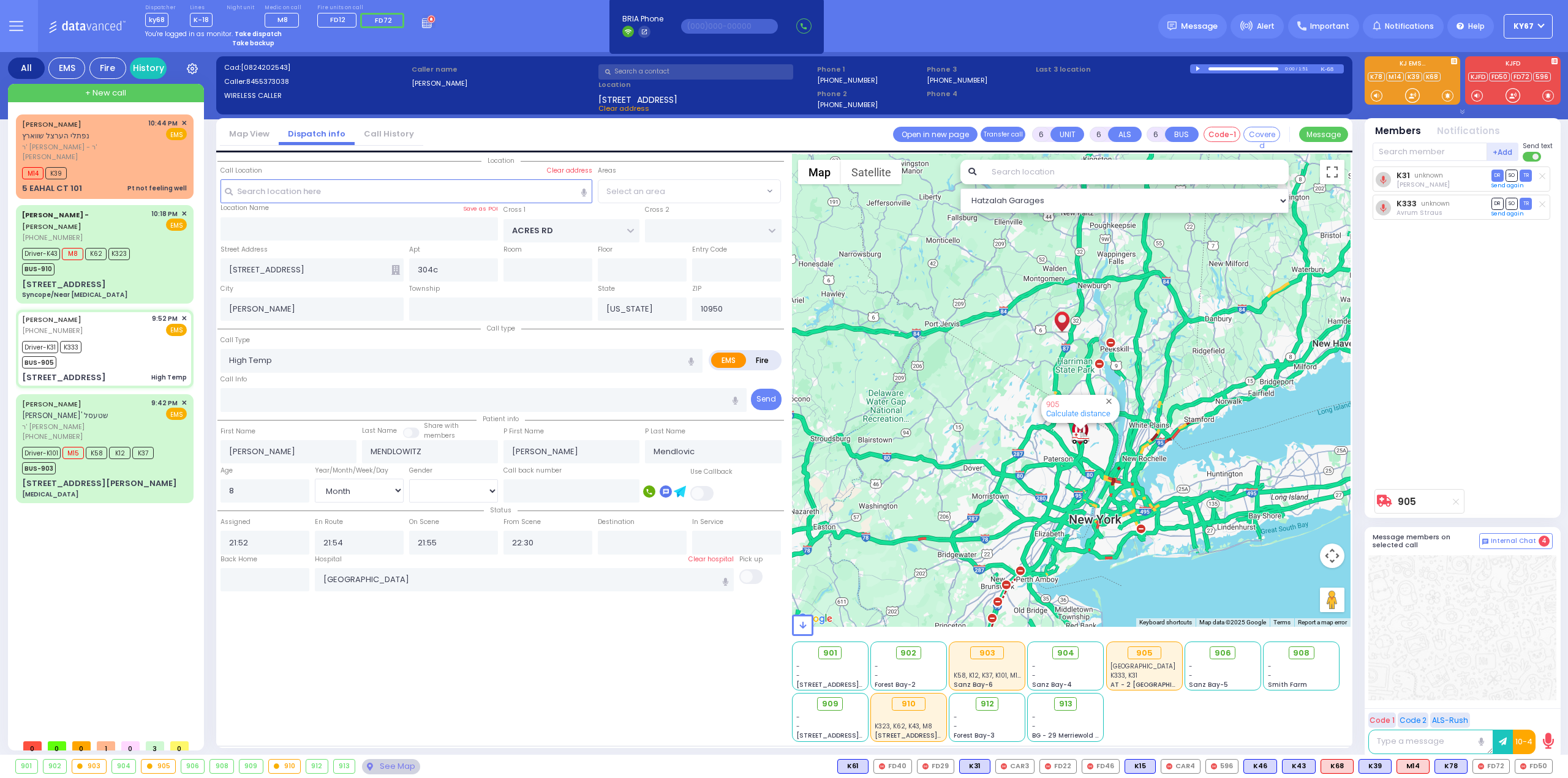
select select "PALM TREE"
select select
radio input "true"
select select "Month"
select select "[DEMOGRAPHIC_DATA]"
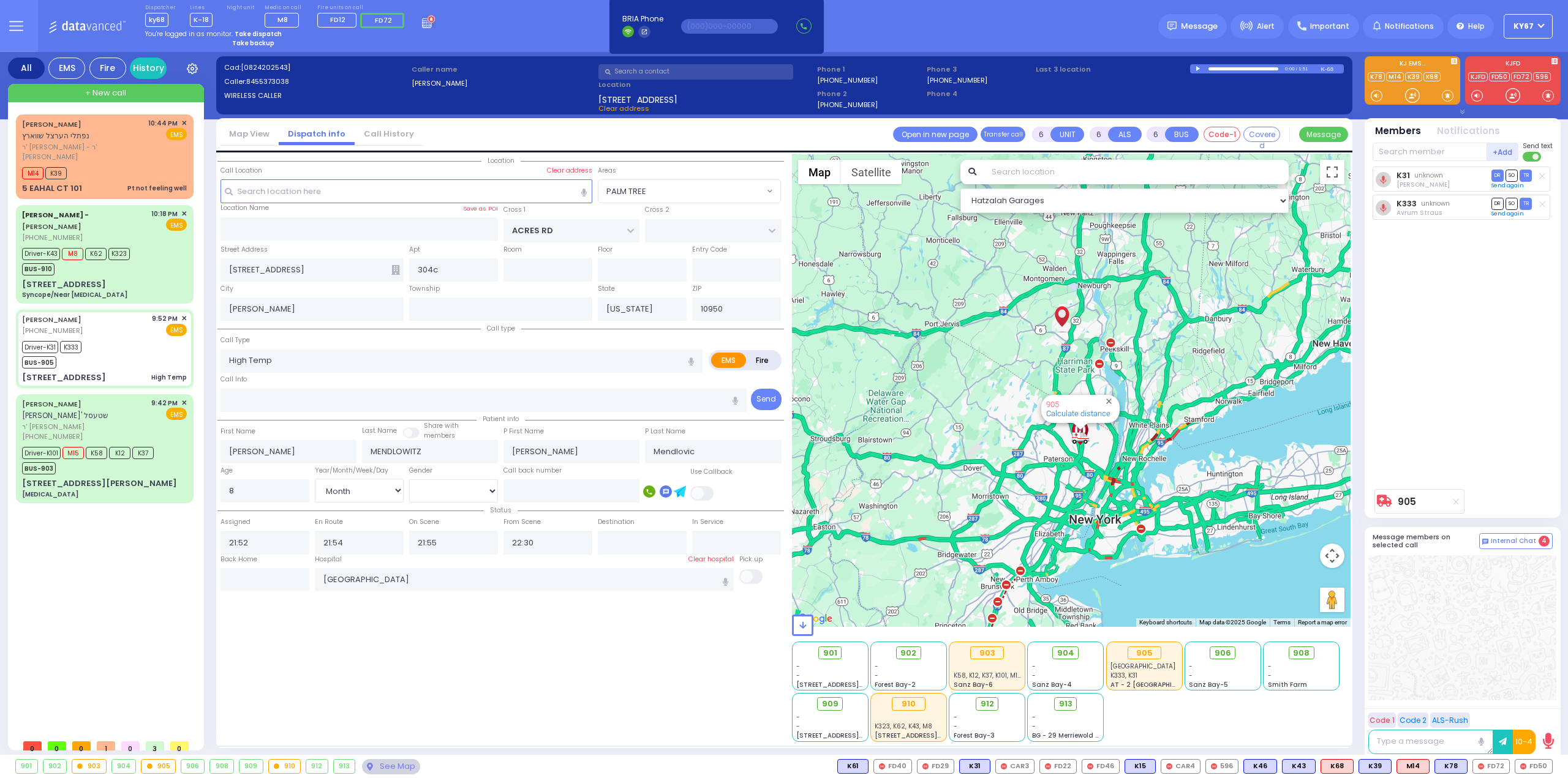
select select "Hatzalah Garages"
select select "PALM TREE"
select select
radio input "true"
select select "Month"
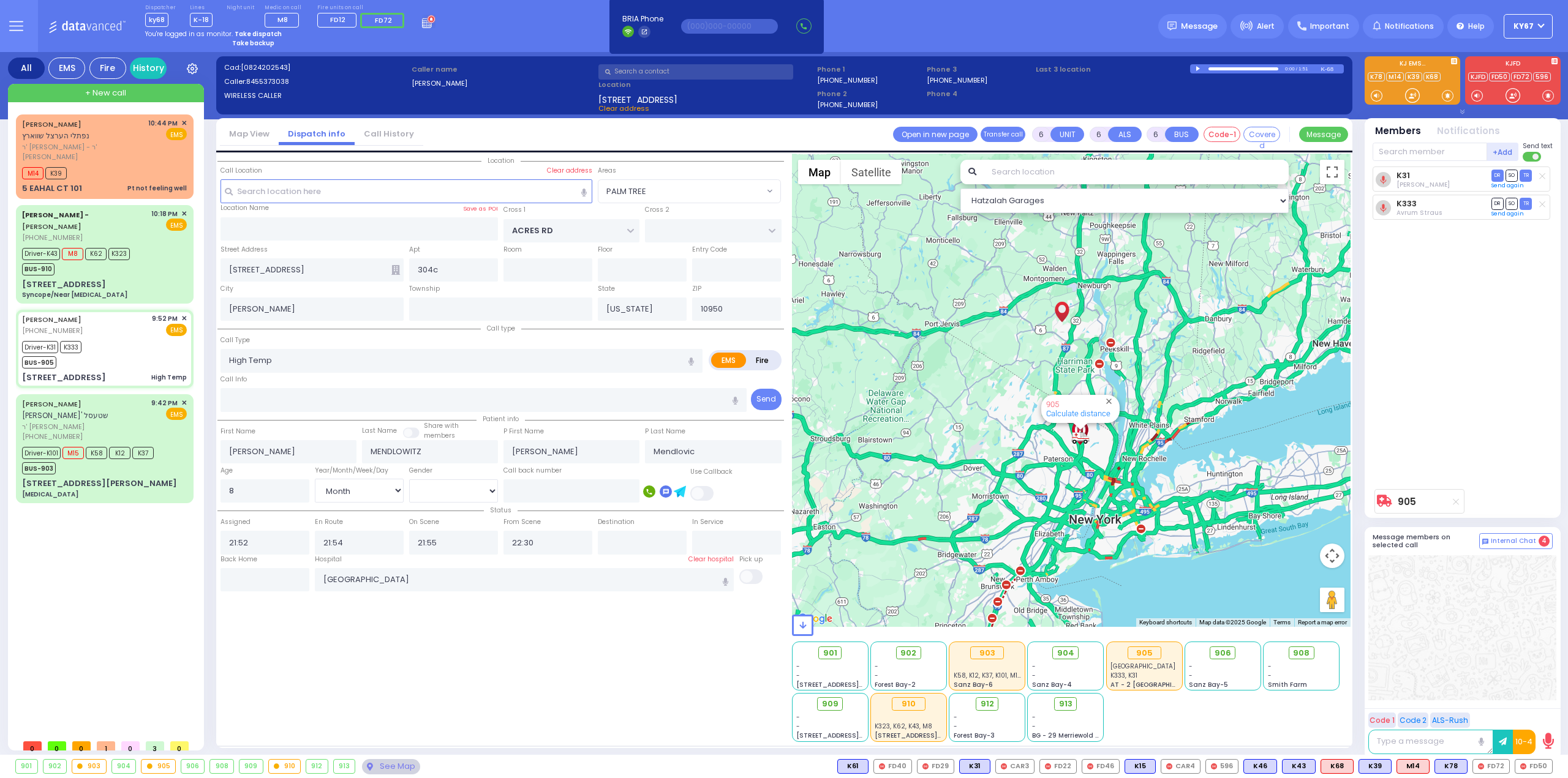
select select "[DEMOGRAPHIC_DATA]"
select select "PALM TREE"
select select "Hatzalah Garages"
select select
radio input "true"
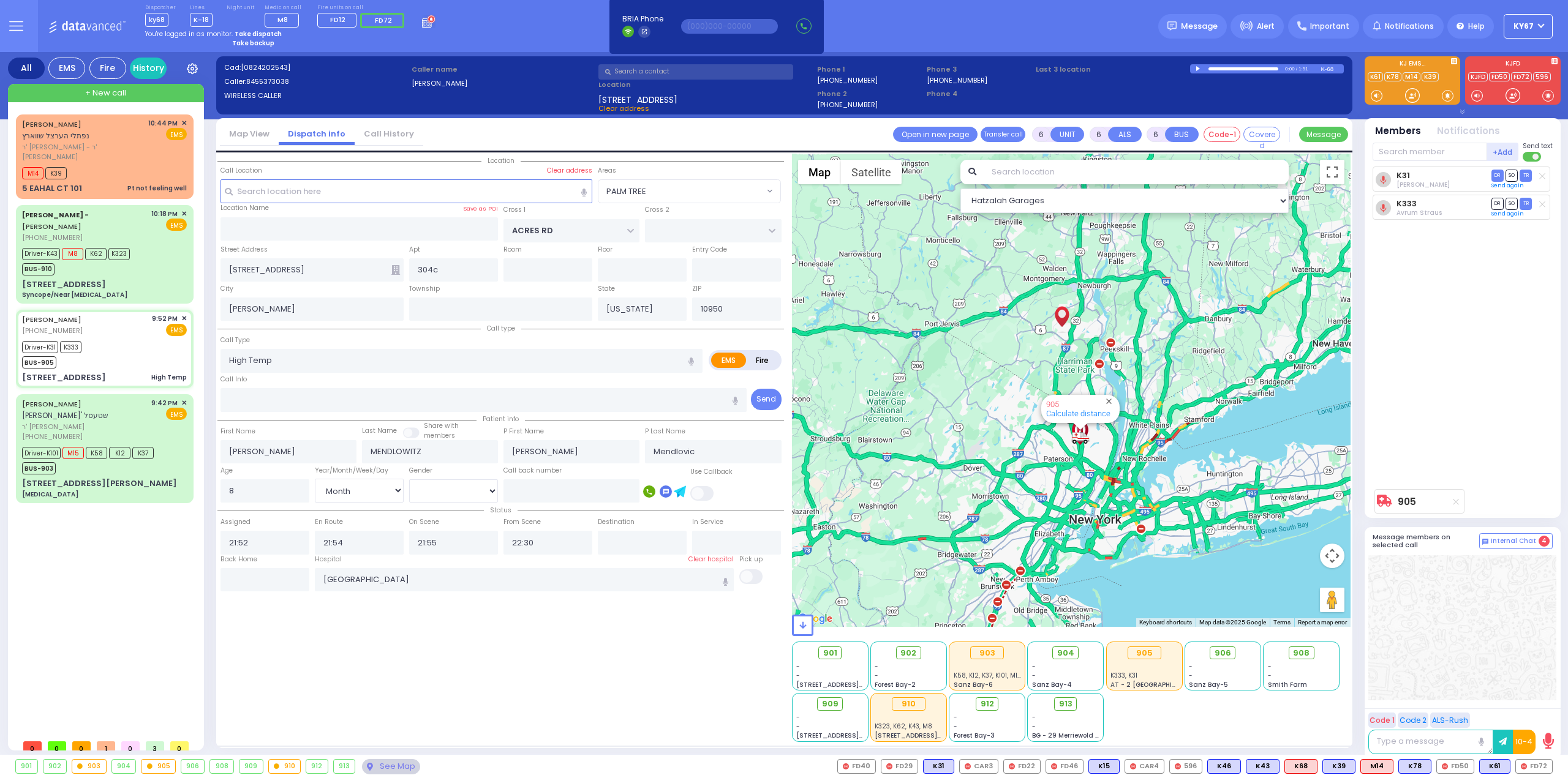
select select "Month"
select select "[DEMOGRAPHIC_DATA]"
select select "Hatzalah Garages"
select select "PALM TREE"
select select
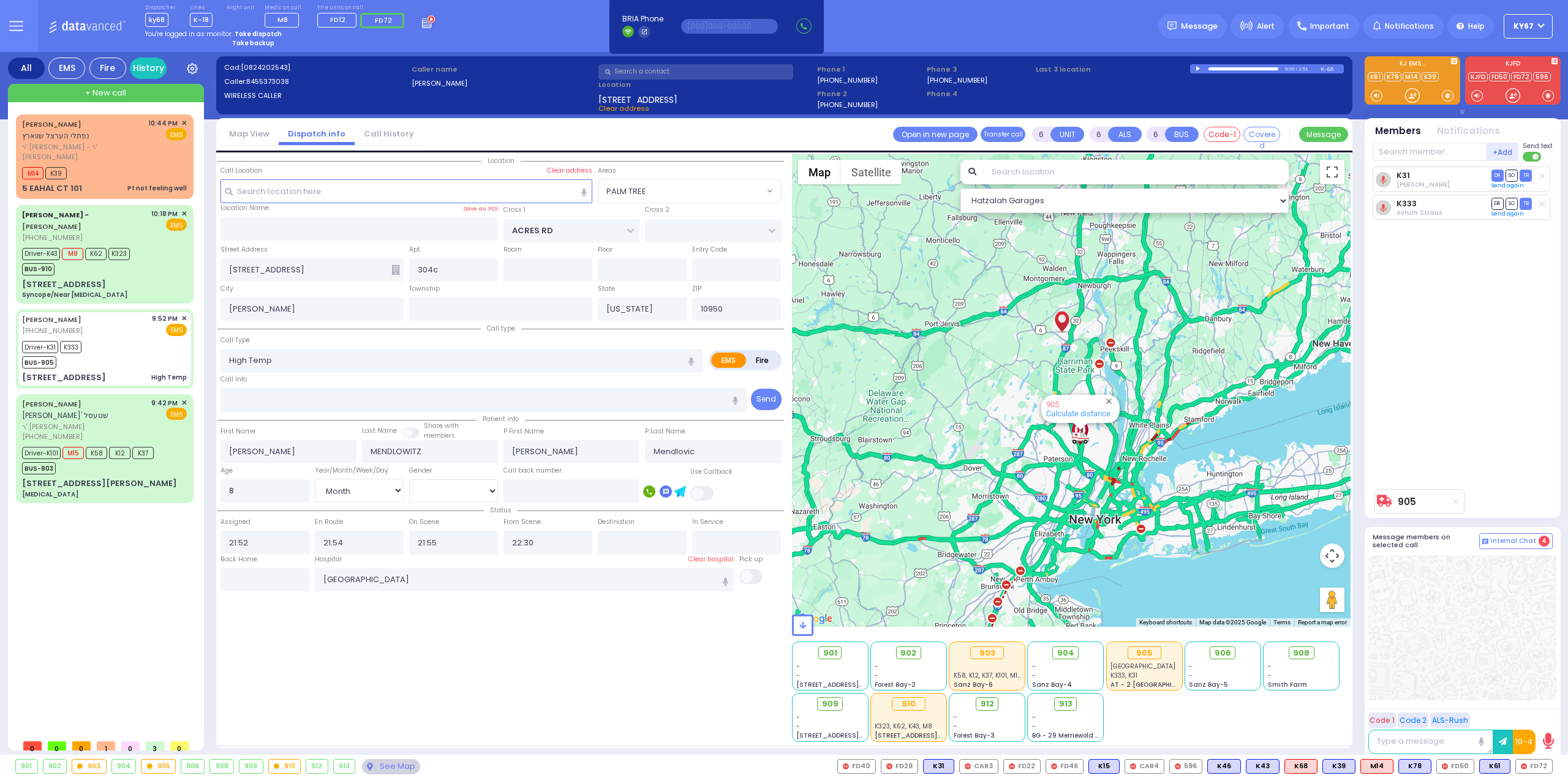
radio input "true"
select select "Month"
select select "[DEMOGRAPHIC_DATA]"
select select "Hatzalah Garages"
select select "PALM TREE"
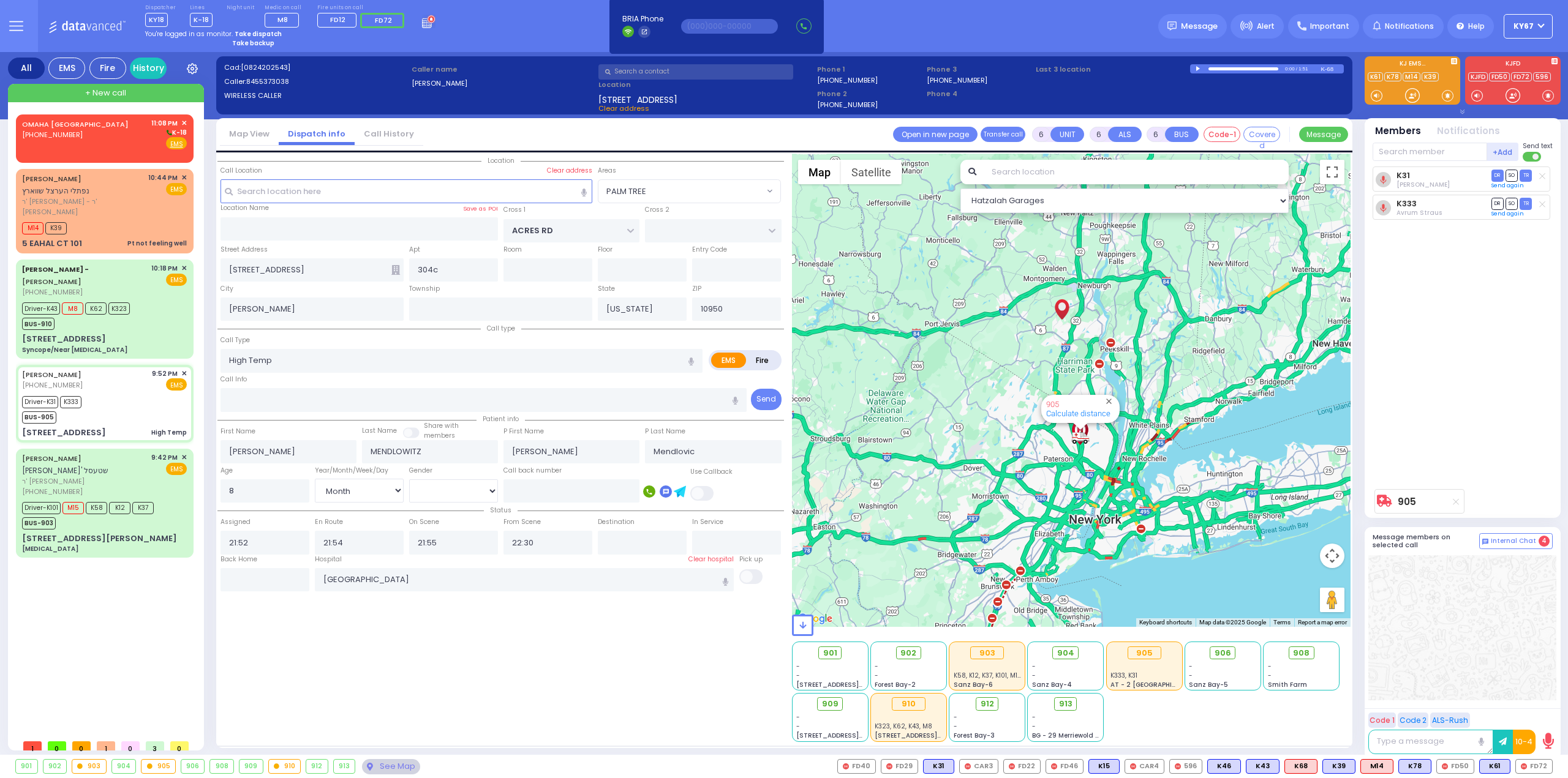
select select
radio input "true"
select select "Month"
select select "[DEMOGRAPHIC_DATA]"
type input "22:55"
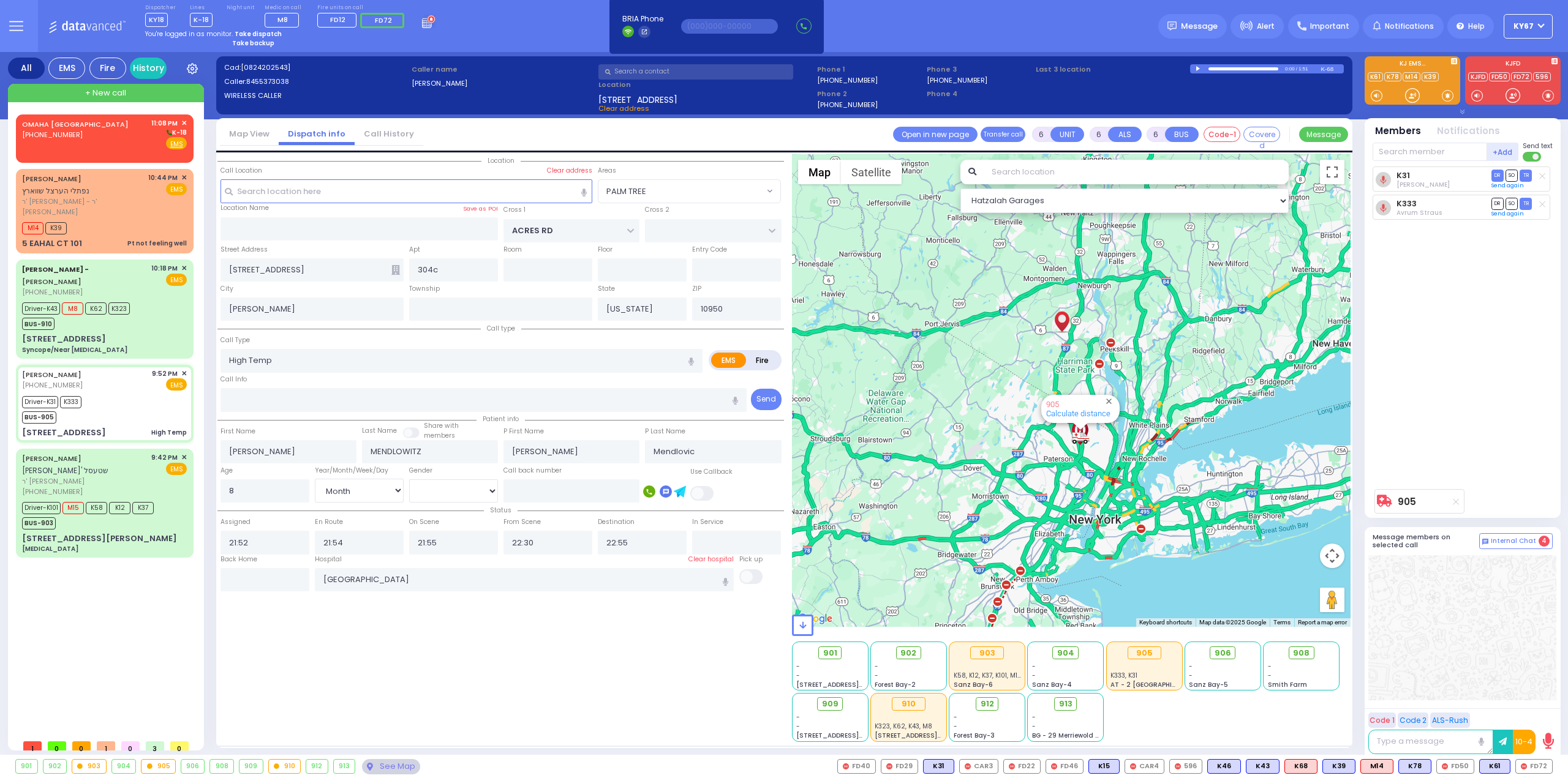
select select "Hatzalah Garages"
select select "PALM TREE"
select select
radio input "true"
select select "Month"
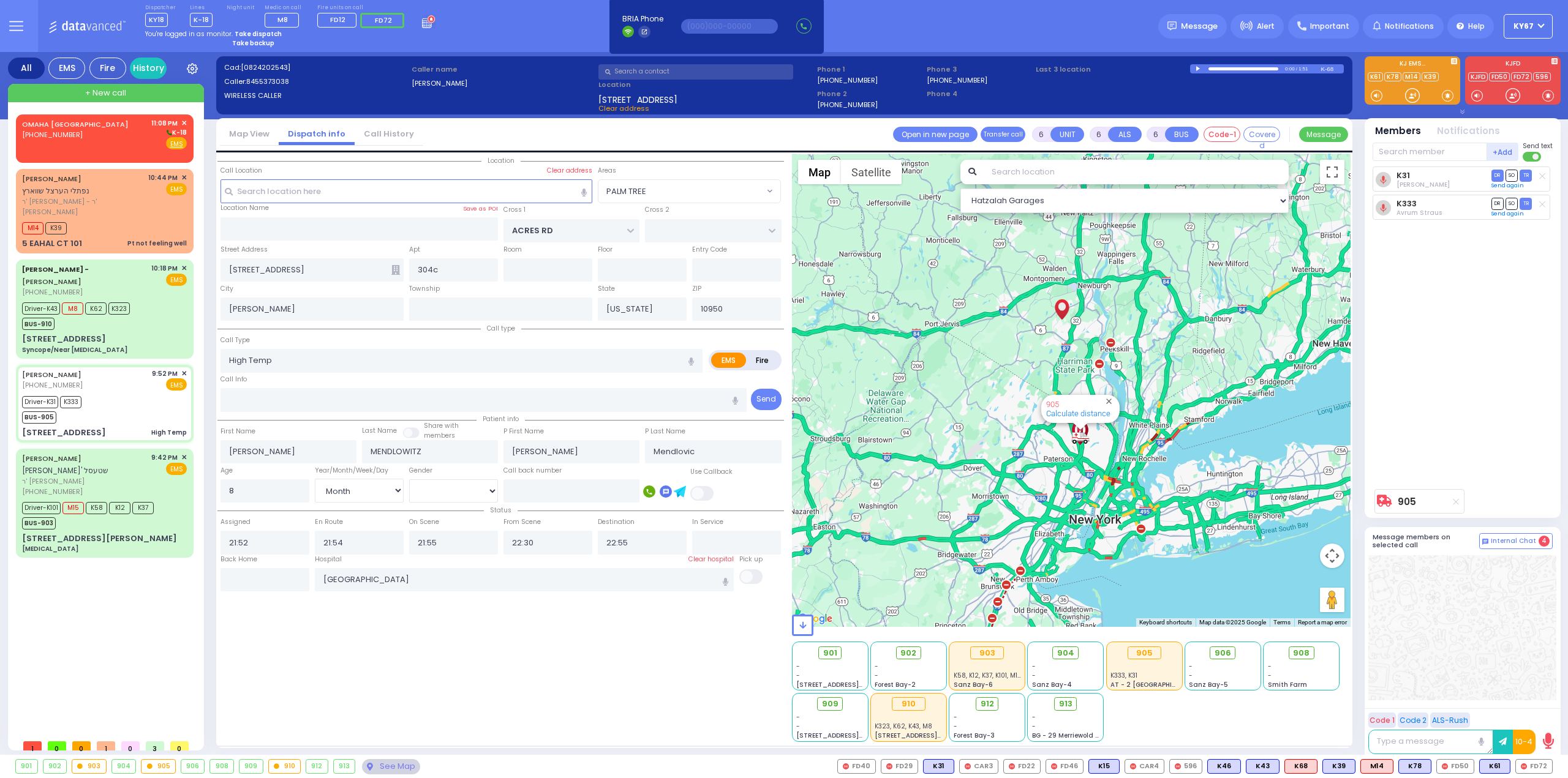
select select "[DEMOGRAPHIC_DATA]"
select select "Hatzalah Garages"
select select "PALM TREE"
select select
radio input "true"
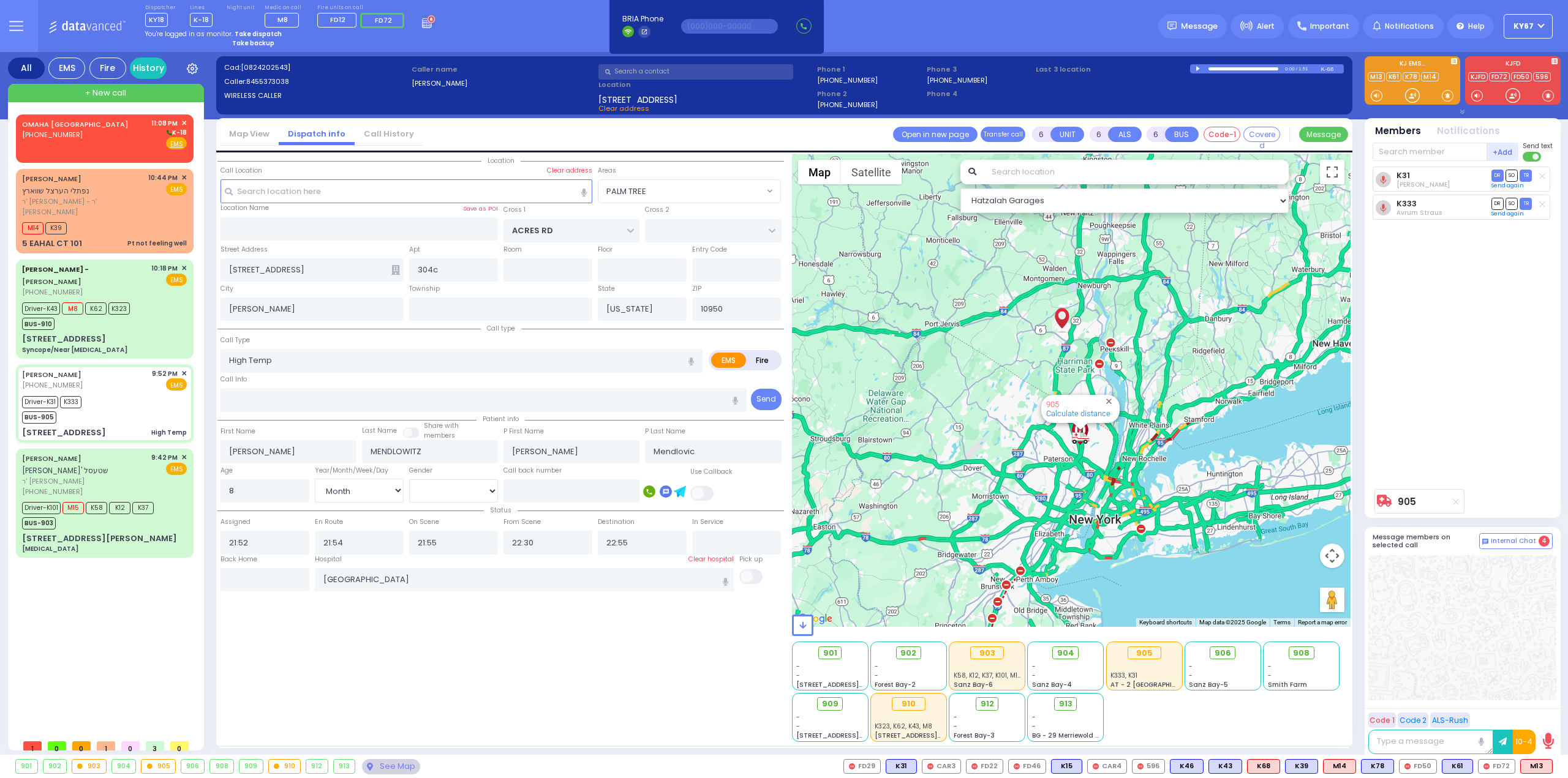
select select "Month"
select select "[DEMOGRAPHIC_DATA]"
select select "Hatzalah Garages"
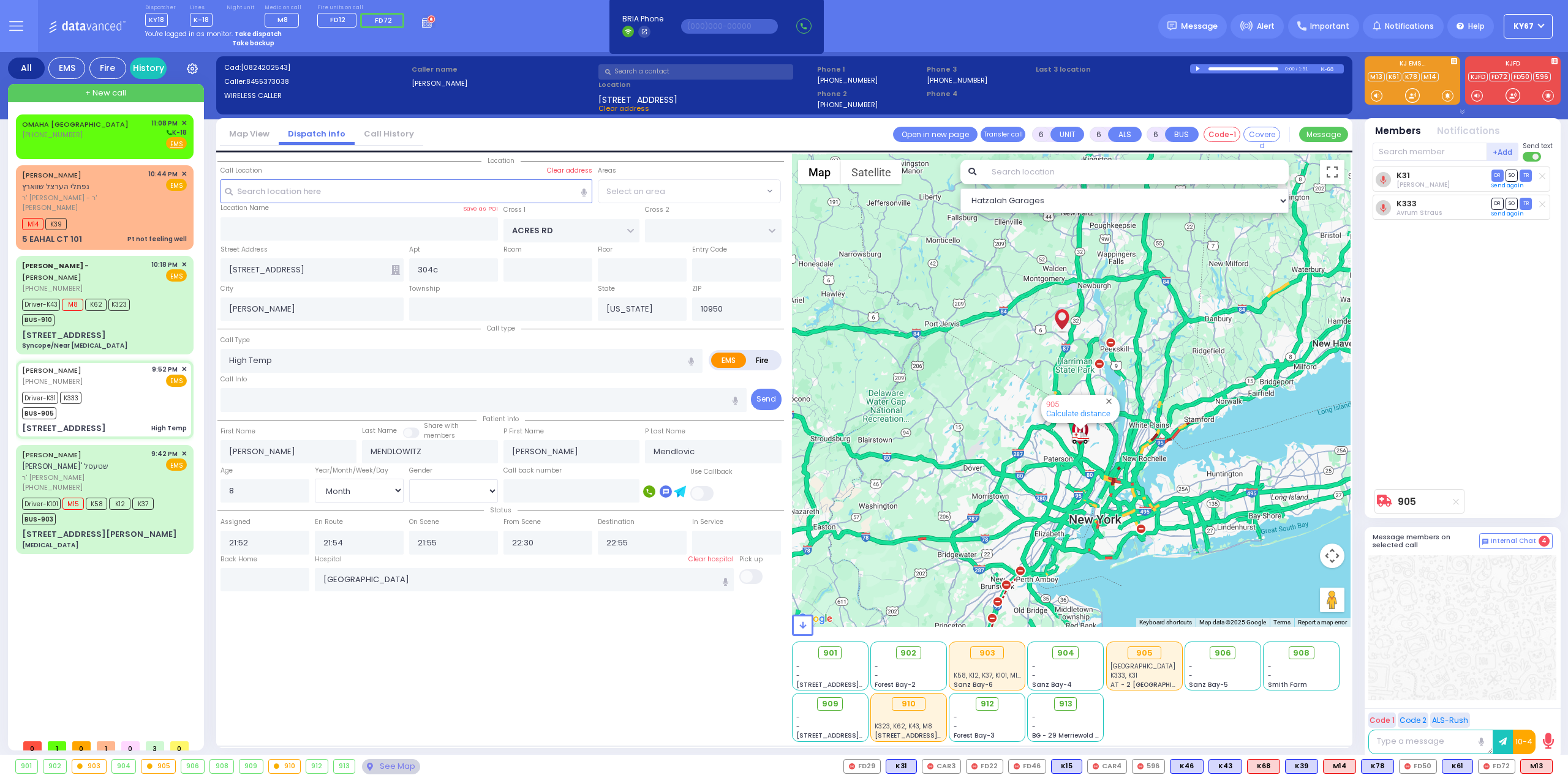
select select "PALM TREE"
select select
radio input "true"
select select "Month"
select select "[DEMOGRAPHIC_DATA]"
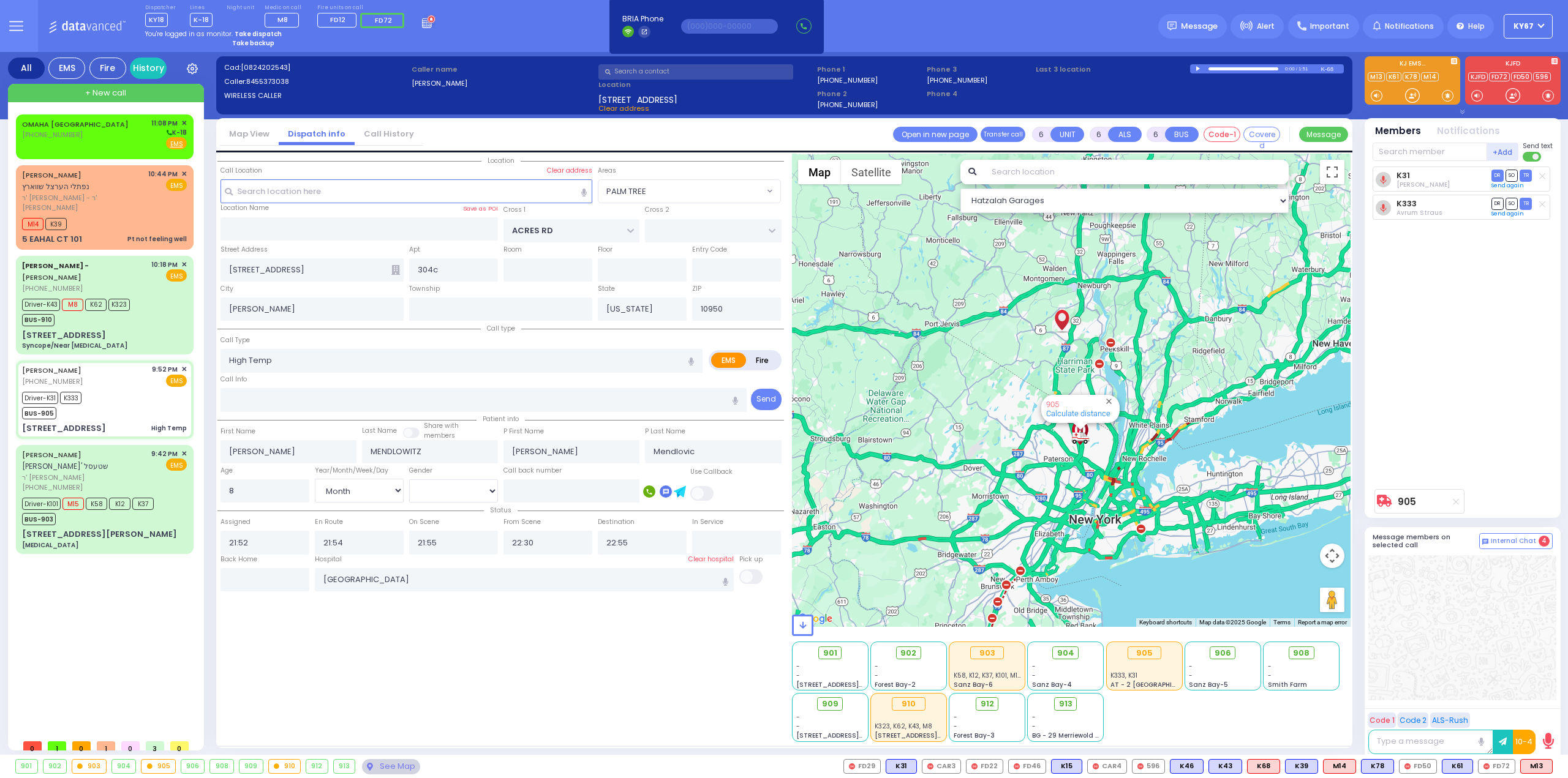
select select "Hatzalah Garages"
select select "PALM TREE"
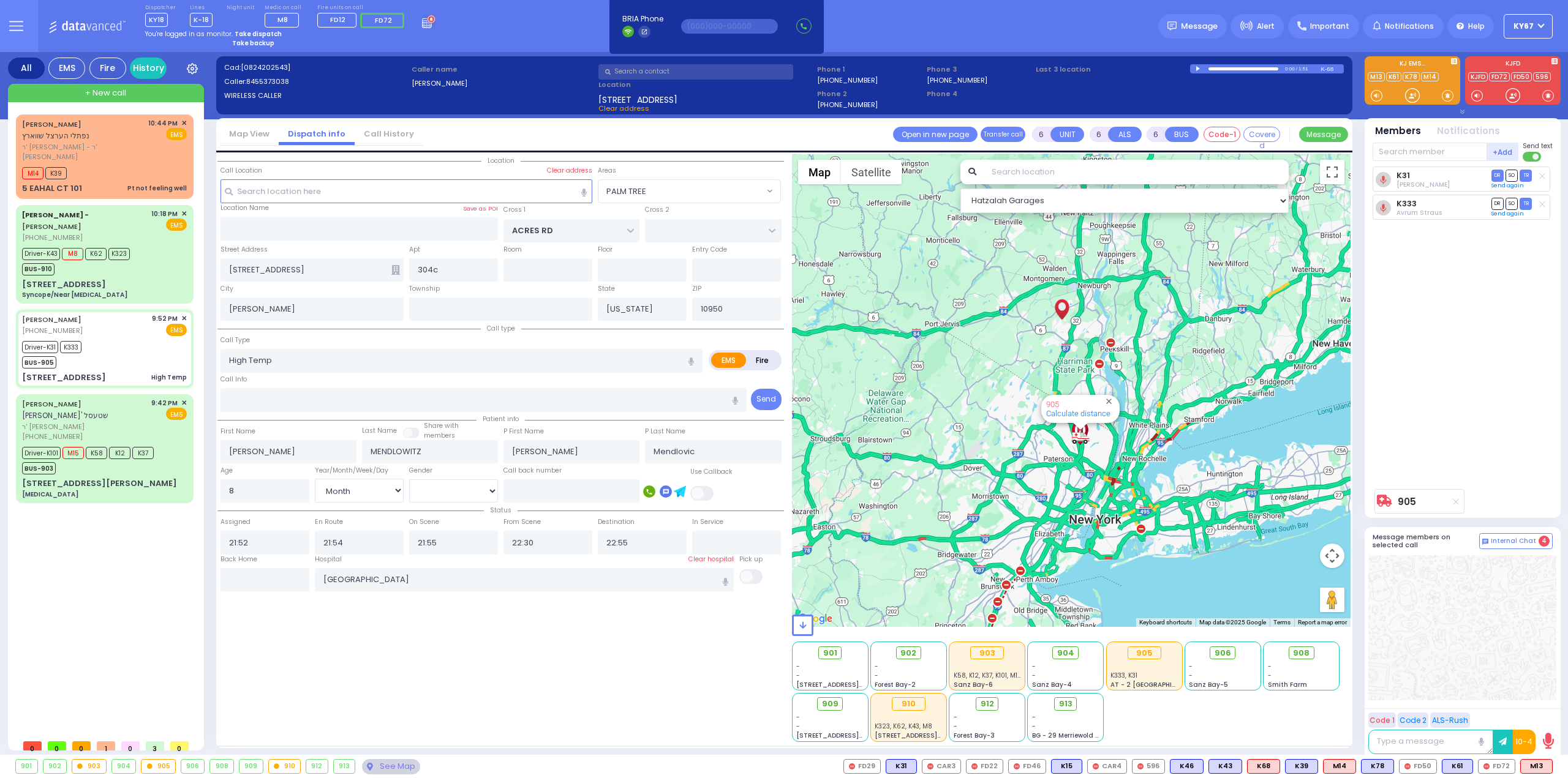
select select
radio input "true"
select select "Month"
select select "[DEMOGRAPHIC_DATA]"
select select "Hatzalah Garages"
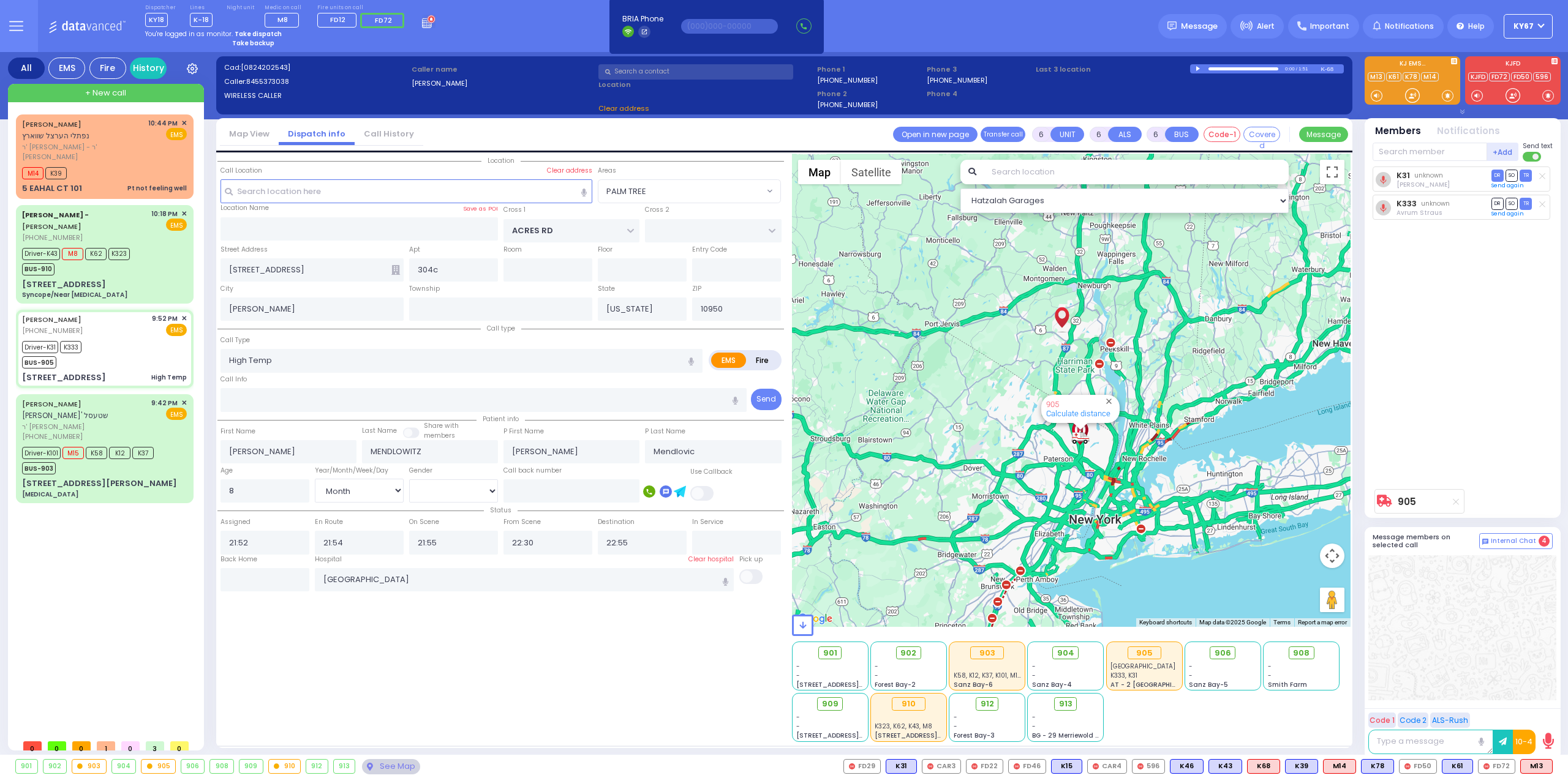
select select "PALM TREE"
select select
radio input "true"
select select "Month"
select select "[DEMOGRAPHIC_DATA]"
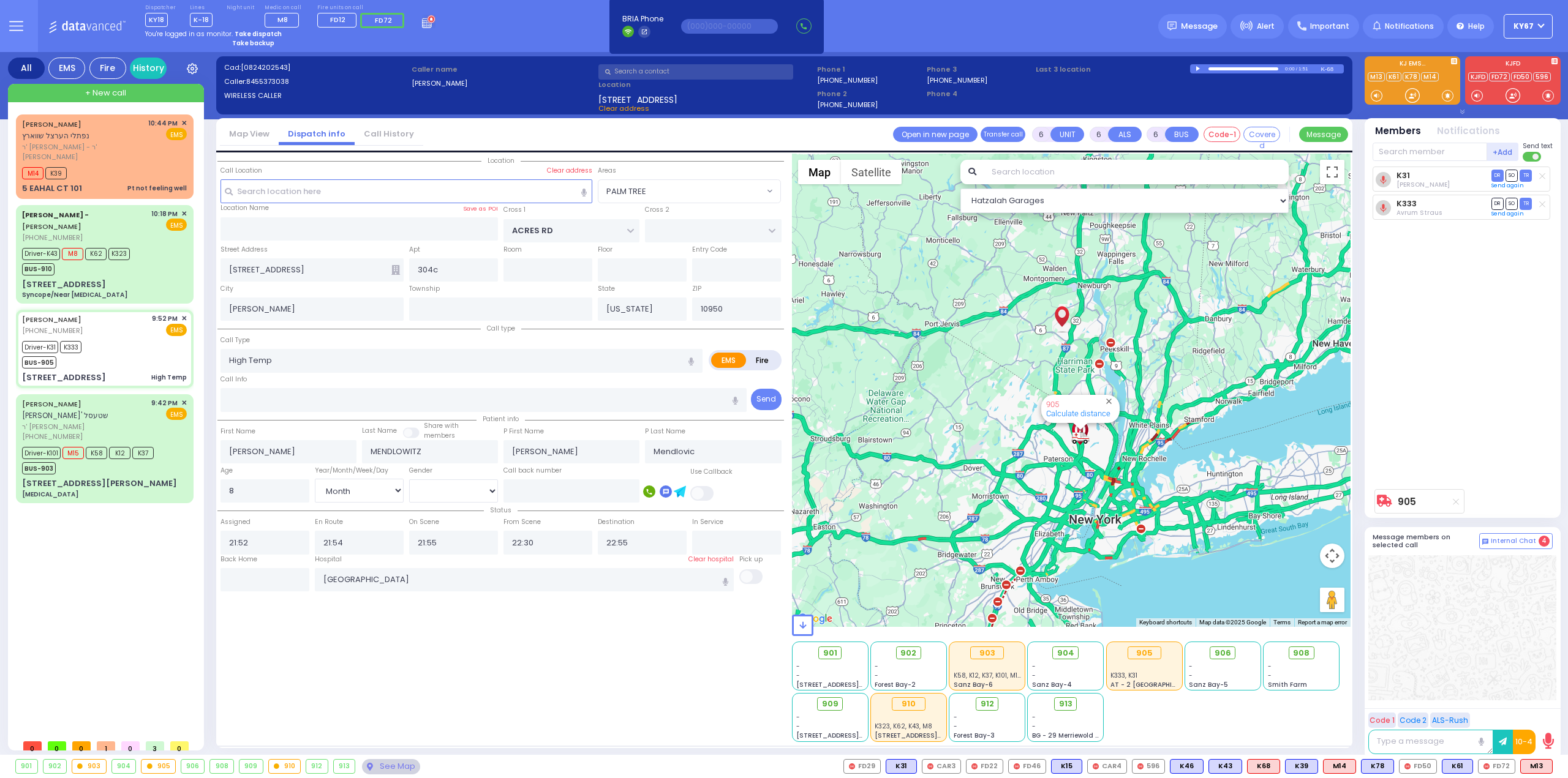
select select "Hatzalah Garages"
select select "PALM TREE"
select select
radio input "true"
select select "Month"
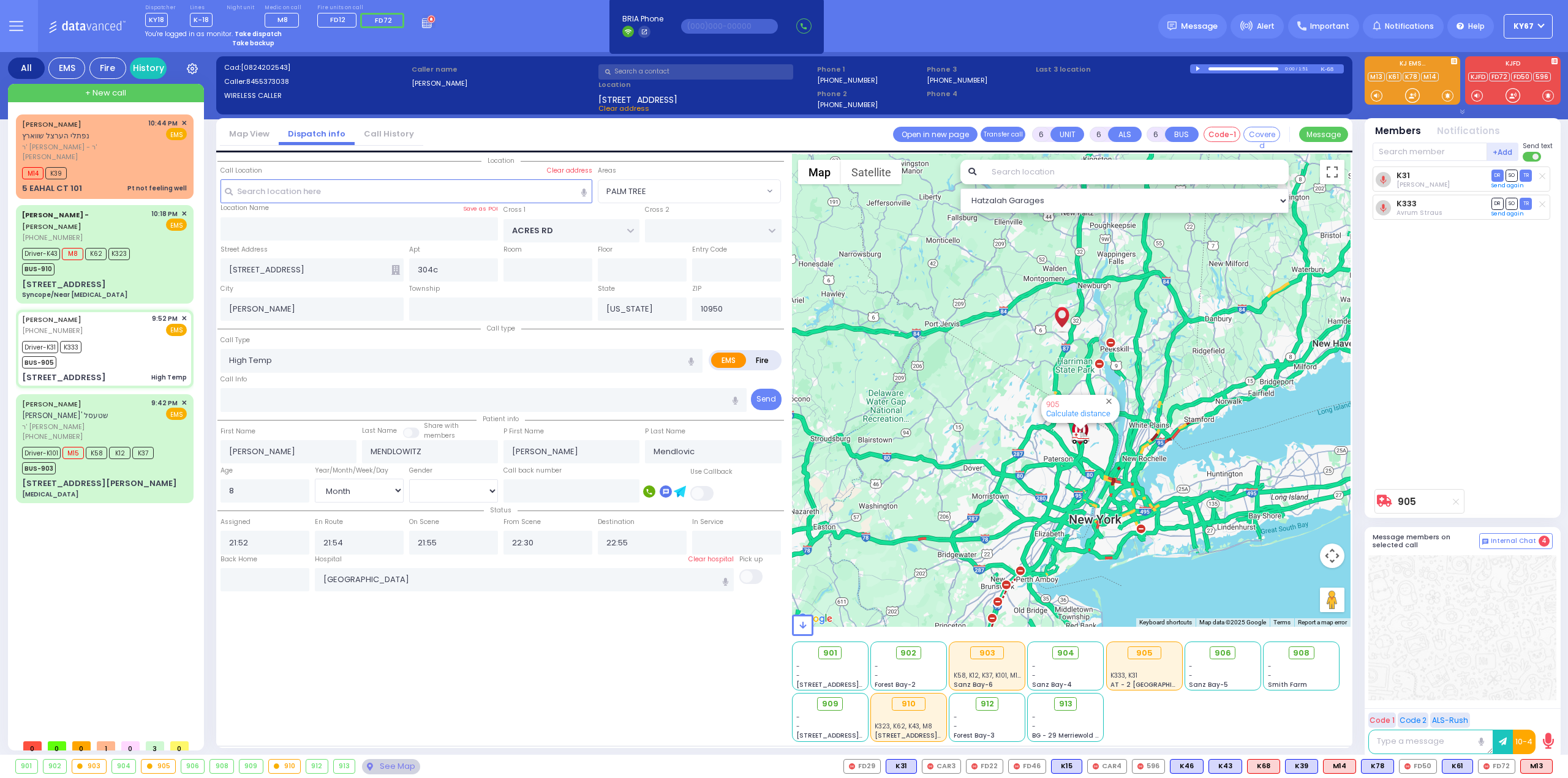
select select "[DEMOGRAPHIC_DATA]"
select select "Hatzalah Garages"
select select "PALM TREE"
